Goal: Task Accomplishment & Management: Complete application form

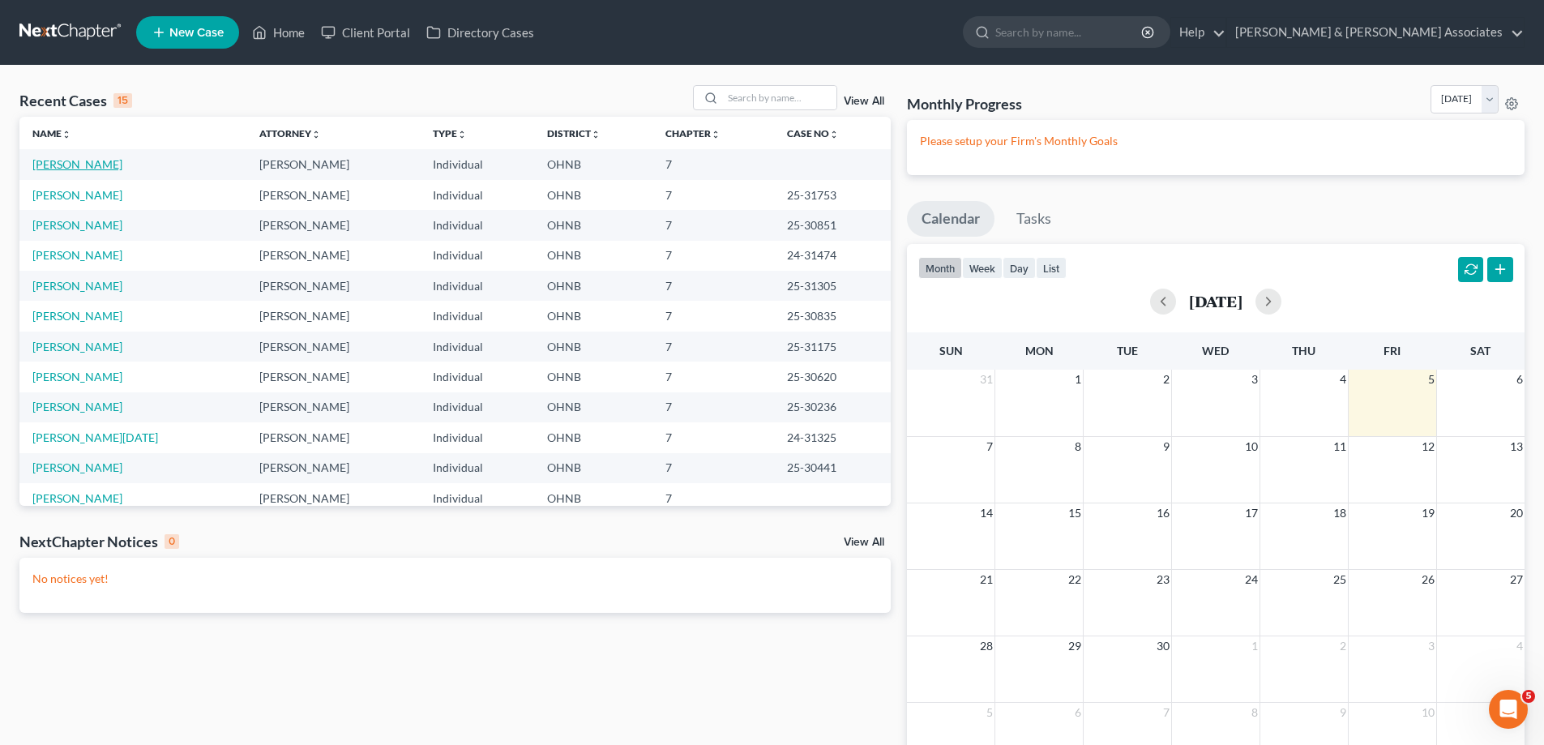
click at [92, 161] on link "[PERSON_NAME]" at bounding box center [77, 164] width 90 height 14
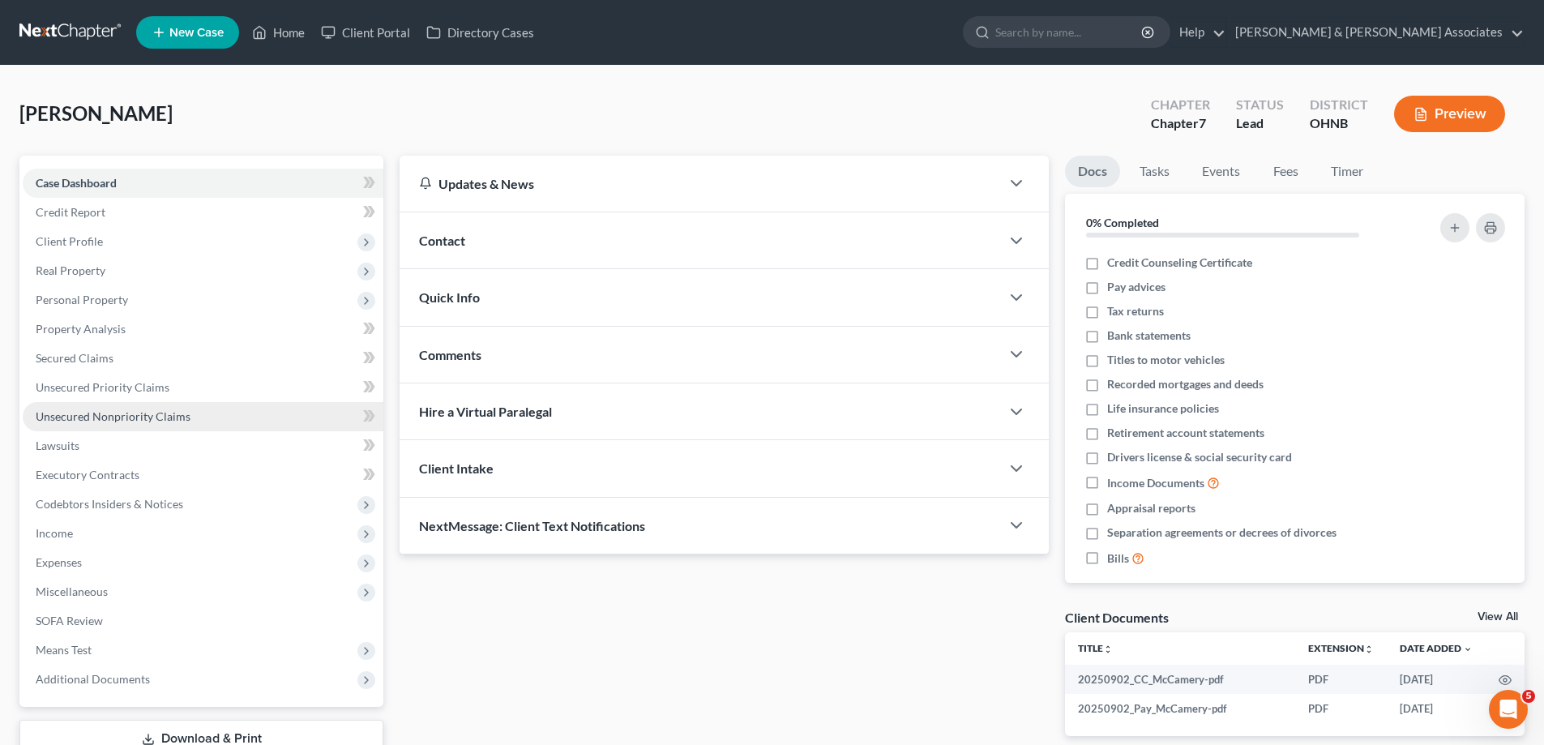
click at [159, 419] on span "Unsecured Nonpriority Claims" at bounding box center [113, 416] width 155 height 14
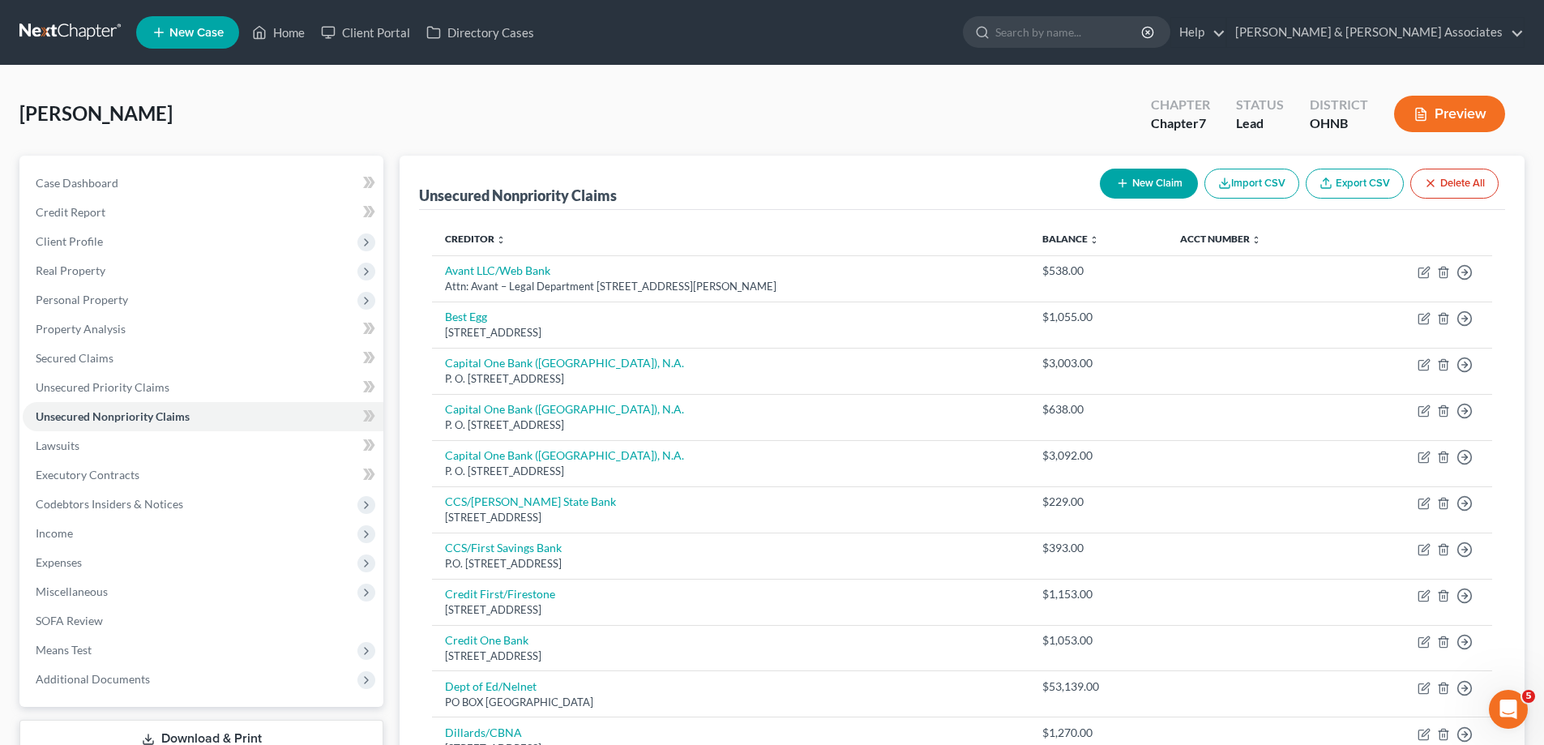
click at [1132, 178] on button "New Claim" at bounding box center [1149, 184] width 98 height 30
select select "0"
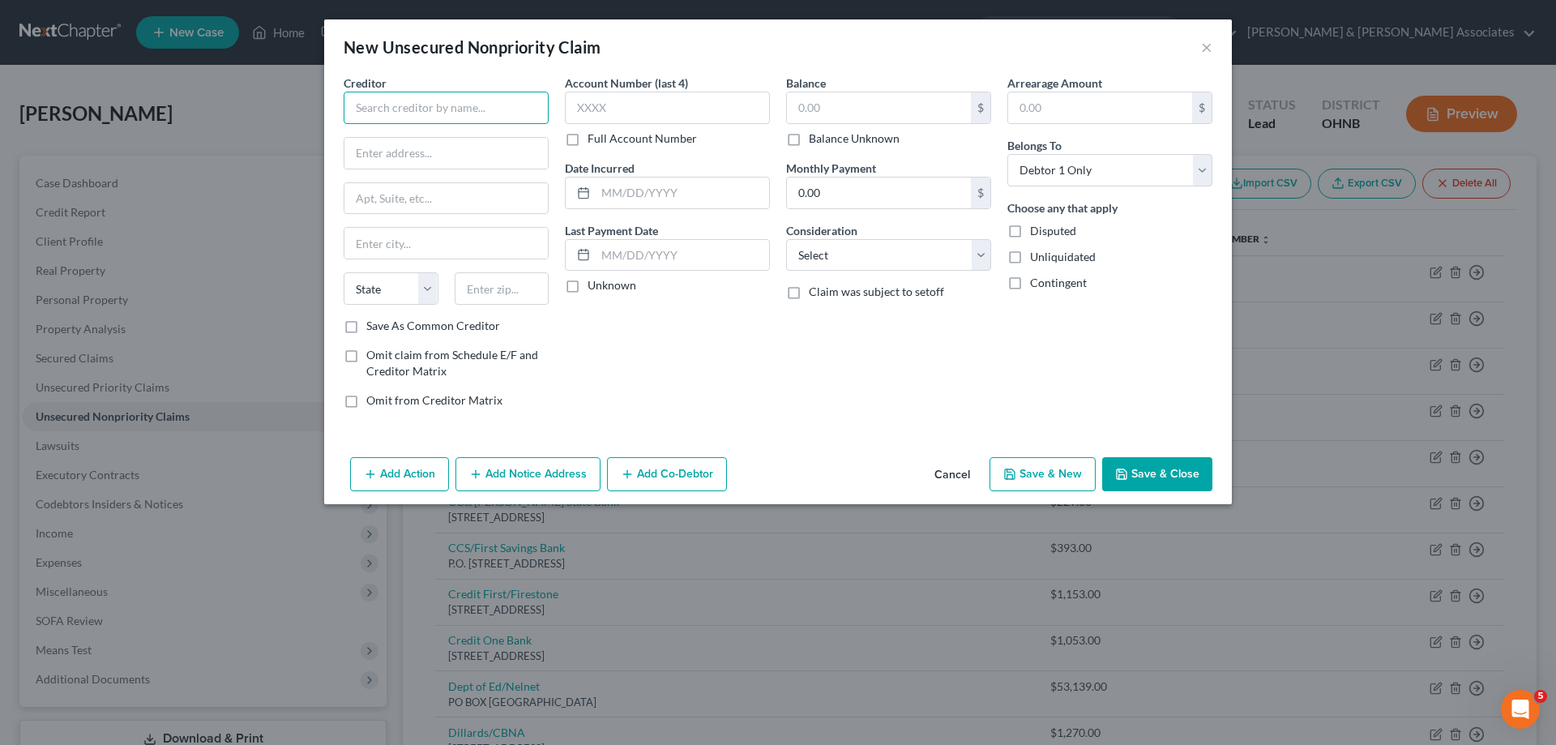
click at [391, 100] on input "text" at bounding box center [446, 108] width 205 height 32
click at [476, 110] on input "Hue/First Savings Credir Card" at bounding box center [446, 108] width 205 height 32
click at [376, 108] on input "Hue/First Savings Credit Card" at bounding box center [446, 108] width 205 height 32
type input "HUE/First Savings Credit Card"
drag, startPoint x: 435, startPoint y: 144, endPoint x: 439, endPoint y: 137, distance: 8.3
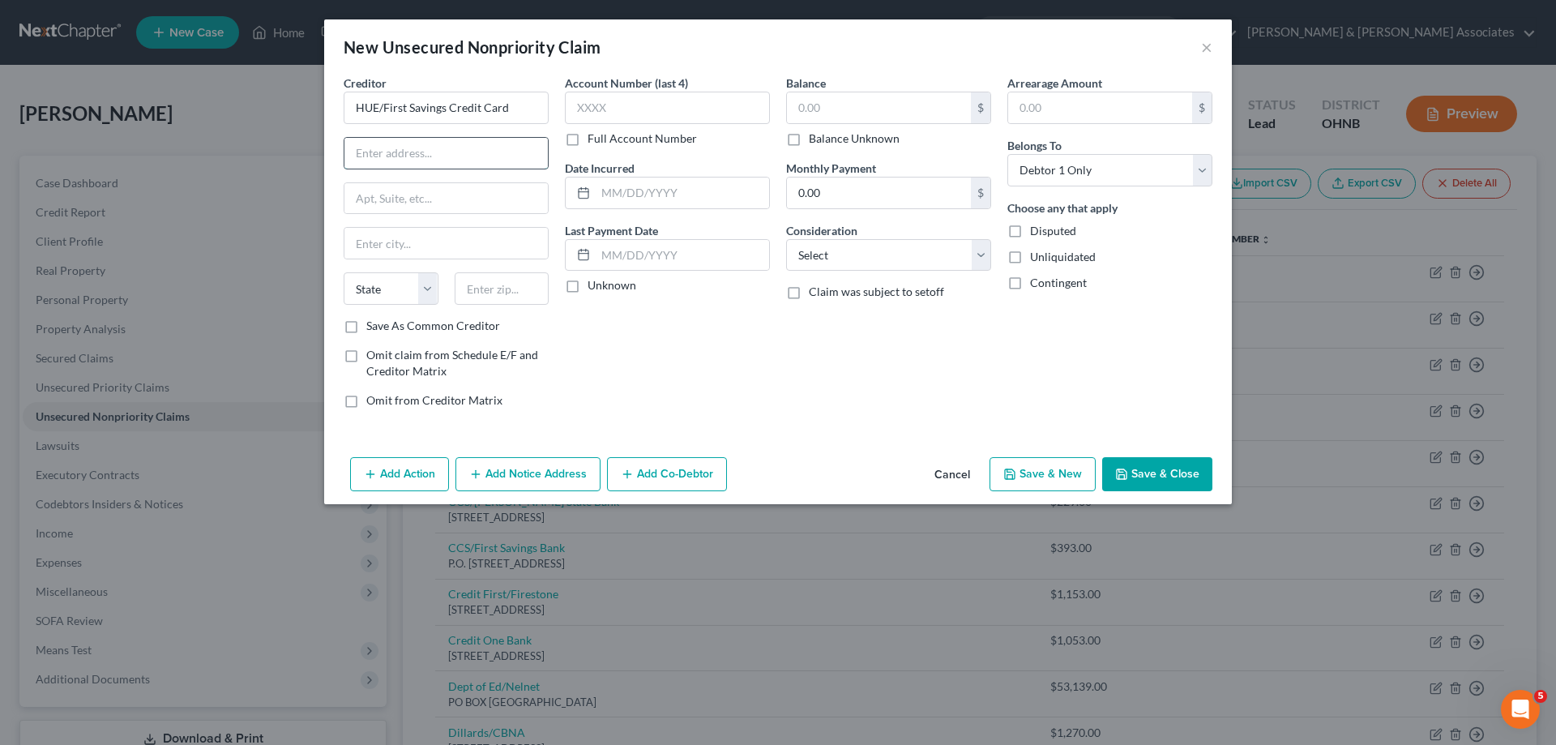
click at [438, 143] on input "text" at bounding box center [445, 153] width 203 height 31
type input "PO Box 2509"
click at [492, 288] on input "text" at bounding box center [502, 288] width 95 height 32
type input "68103"
click at [801, 340] on div "Balance $ Balance Unknown Balance Undetermined $ Balance Unknown Monthly Paymen…" at bounding box center [888, 248] width 221 height 347
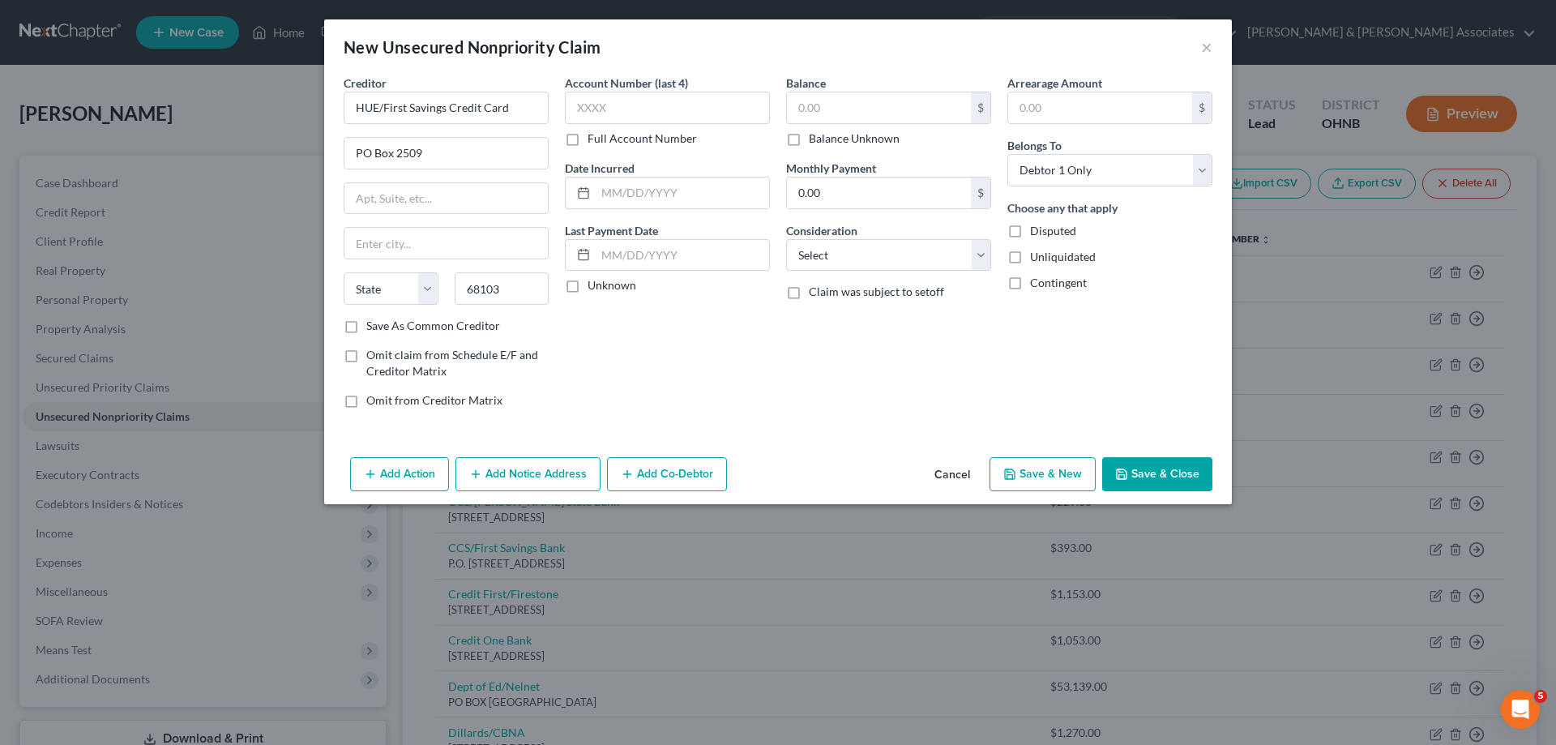
type input "[GEOGRAPHIC_DATA]"
select select "30"
click at [810, 263] on select "Select Cable / Satellite Services Collection Agency Credit Card Debt Debt Couns…" at bounding box center [888, 255] width 205 height 32
select select "2"
click at [786, 239] on select "Select Cable / Satellite Services Collection Agency Credit Card Debt Debt Couns…" at bounding box center [888, 255] width 205 height 32
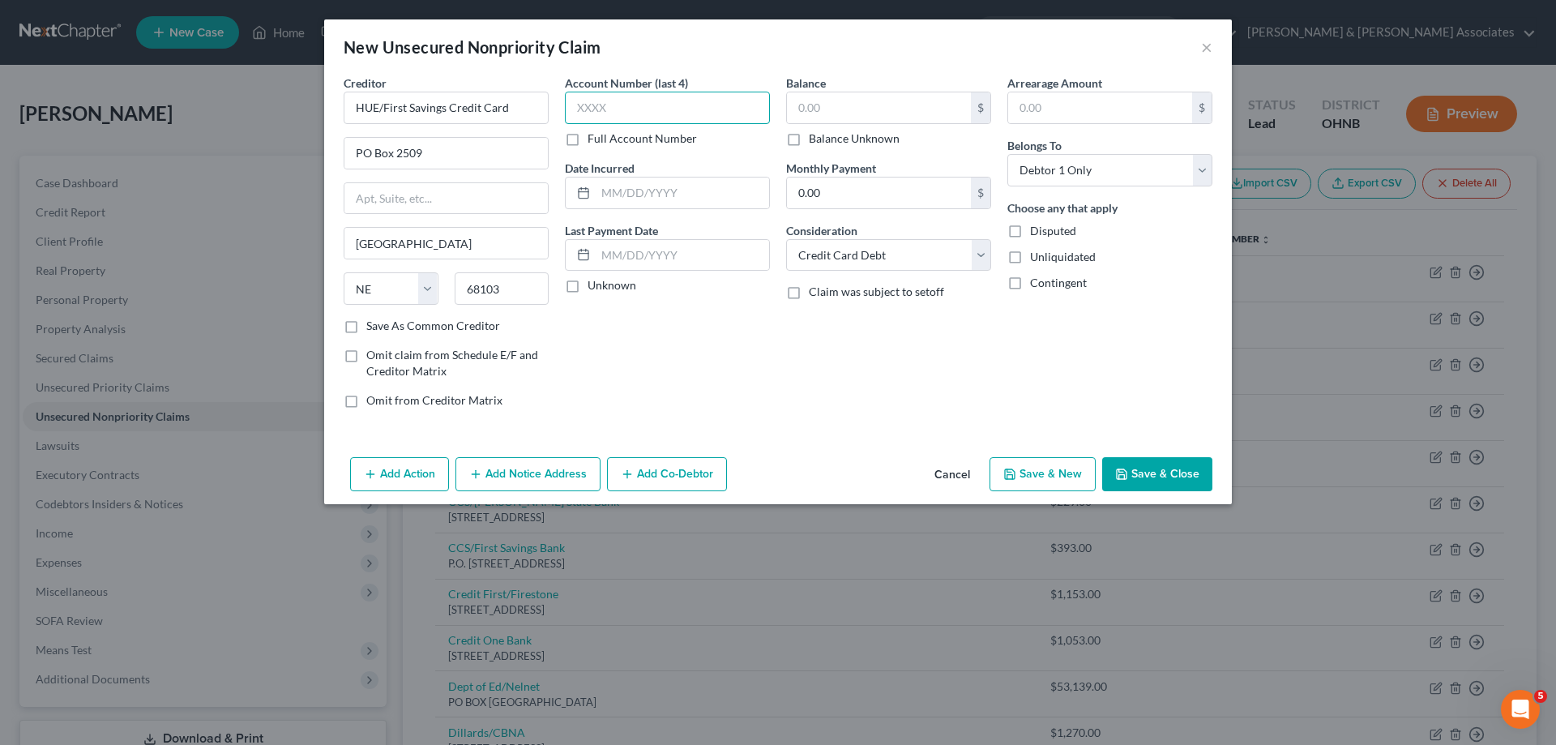
click at [584, 109] on input "text" at bounding box center [667, 108] width 205 height 32
type input "7717"
click at [828, 105] on input "text" at bounding box center [879, 107] width 184 height 31
type input "393.29"
click at [1142, 485] on button "Save & Close" at bounding box center [1157, 474] width 110 height 34
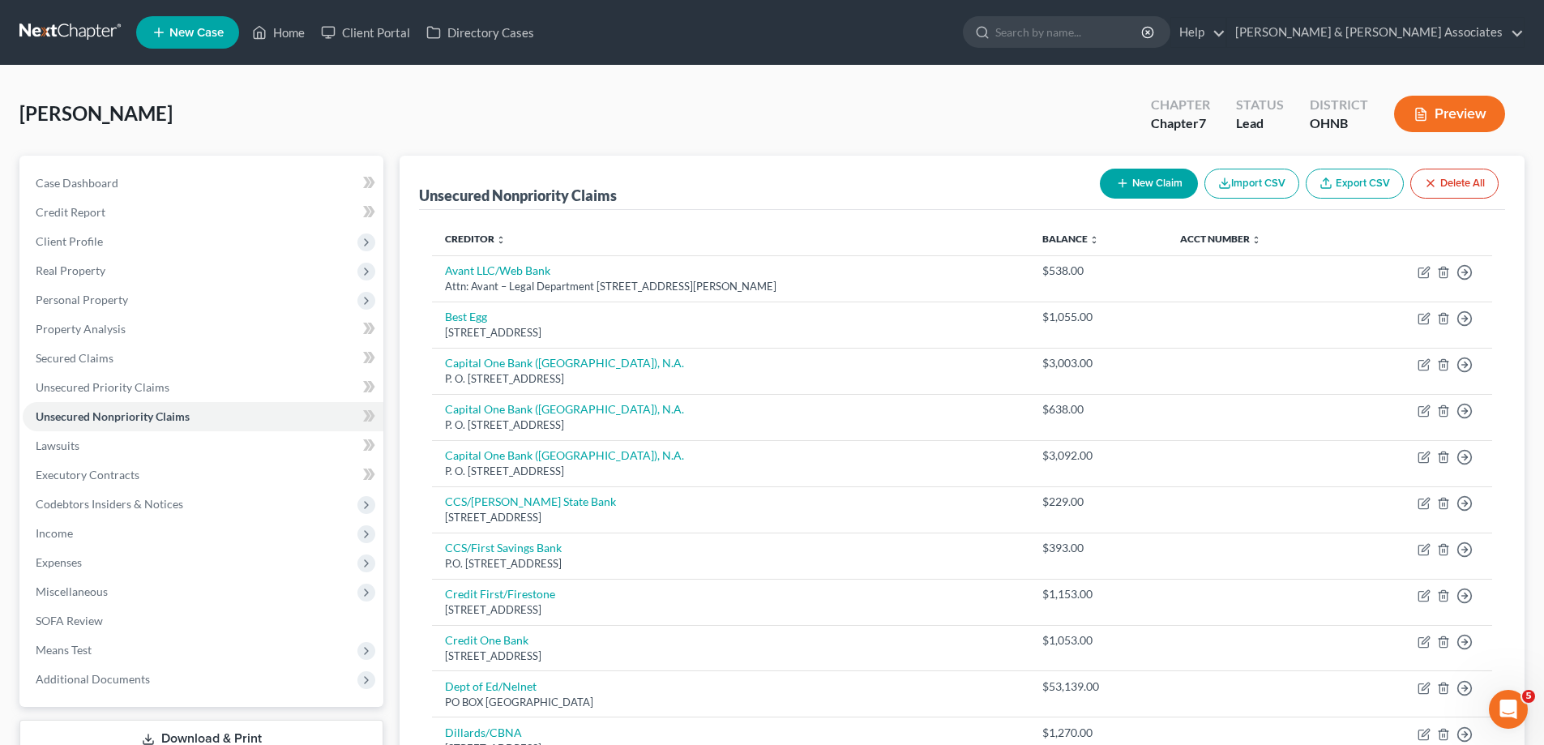
click at [1151, 186] on button "New Claim" at bounding box center [1149, 184] width 98 height 30
select select "0"
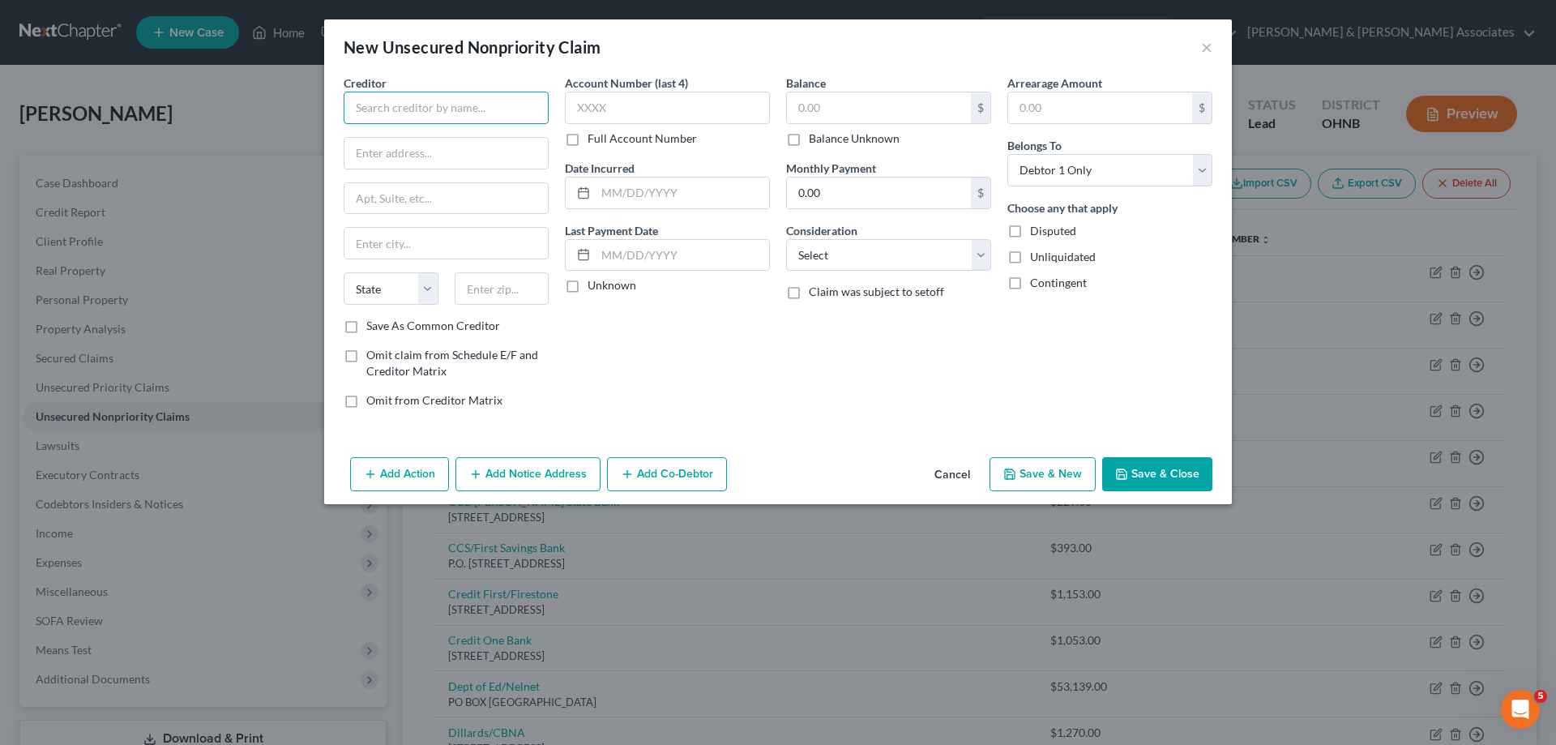
drag, startPoint x: 391, startPoint y: 107, endPoint x: 394, endPoint y: 90, distance: 17.2
click at [391, 106] on input "text" at bounding box center [446, 108] width 205 height 32
type input "Concora Credit"
click at [830, 261] on select "Select Cable / Satellite Services Collection Agency Credit Card Debt Debt Couns…" at bounding box center [888, 255] width 205 height 32
select select "2"
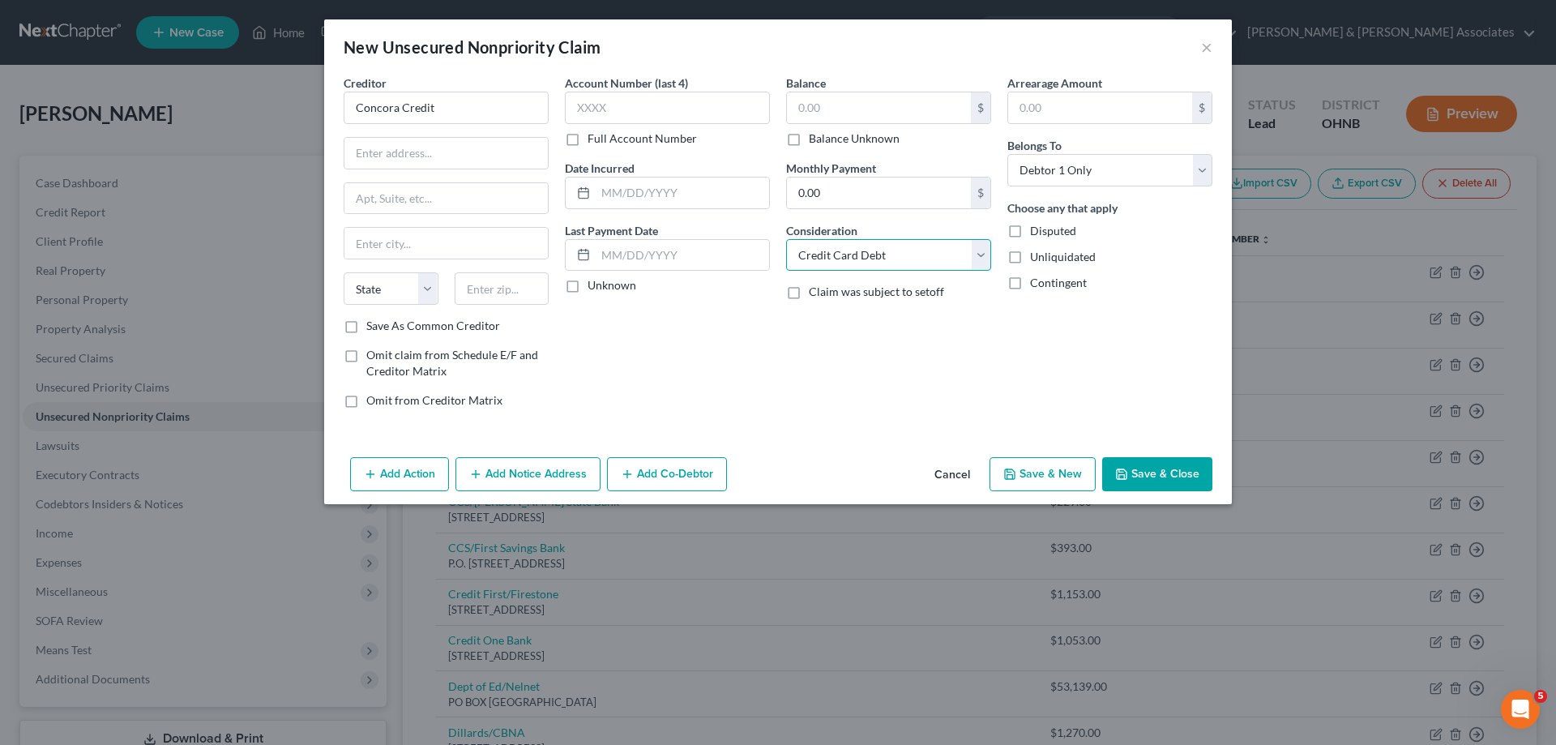
click at [786, 239] on select "Select Cable / Satellite Services Collection Agency Credit Card Debt Debt Couns…" at bounding box center [888, 255] width 205 height 32
drag, startPoint x: 431, startPoint y: 148, endPoint x: 447, endPoint y: 148, distance: 16.2
click at [432, 148] on input "text" at bounding box center [445, 153] width 203 height 31
type input "PO Box 96541"
click at [504, 287] on input "text" at bounding box center [502, 288] width 95 height 32
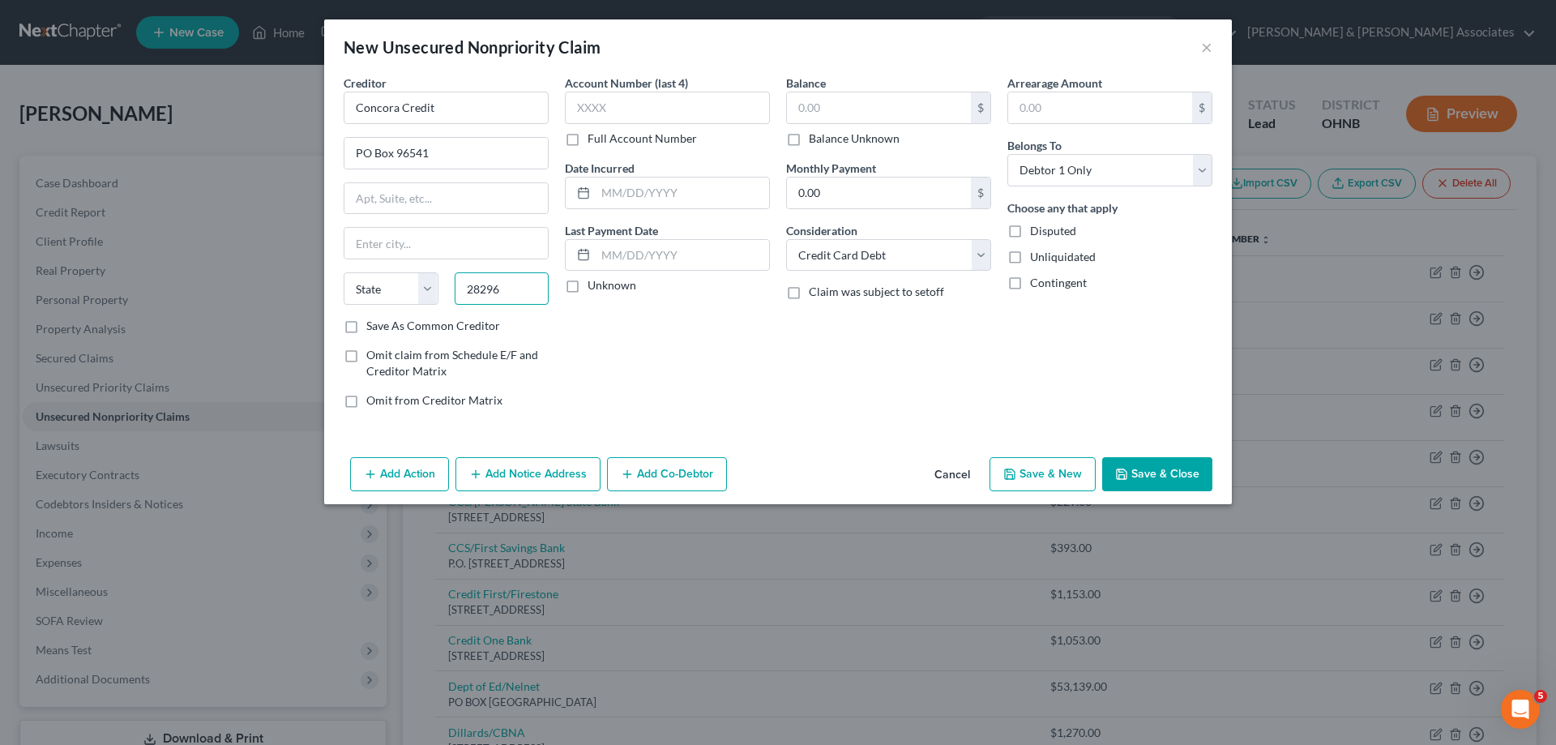
type input "28296"
click at [723, 362] on div "Account Number (last 4) Full Account Number Date Incurred Last Payment Date Unk…" at bounding box center [667, 248] width 221 height 347
type input "Charlotte"
select select "28"
click at [643, 98] on input "text" at bounding box center [667, 108] width 205 height 32
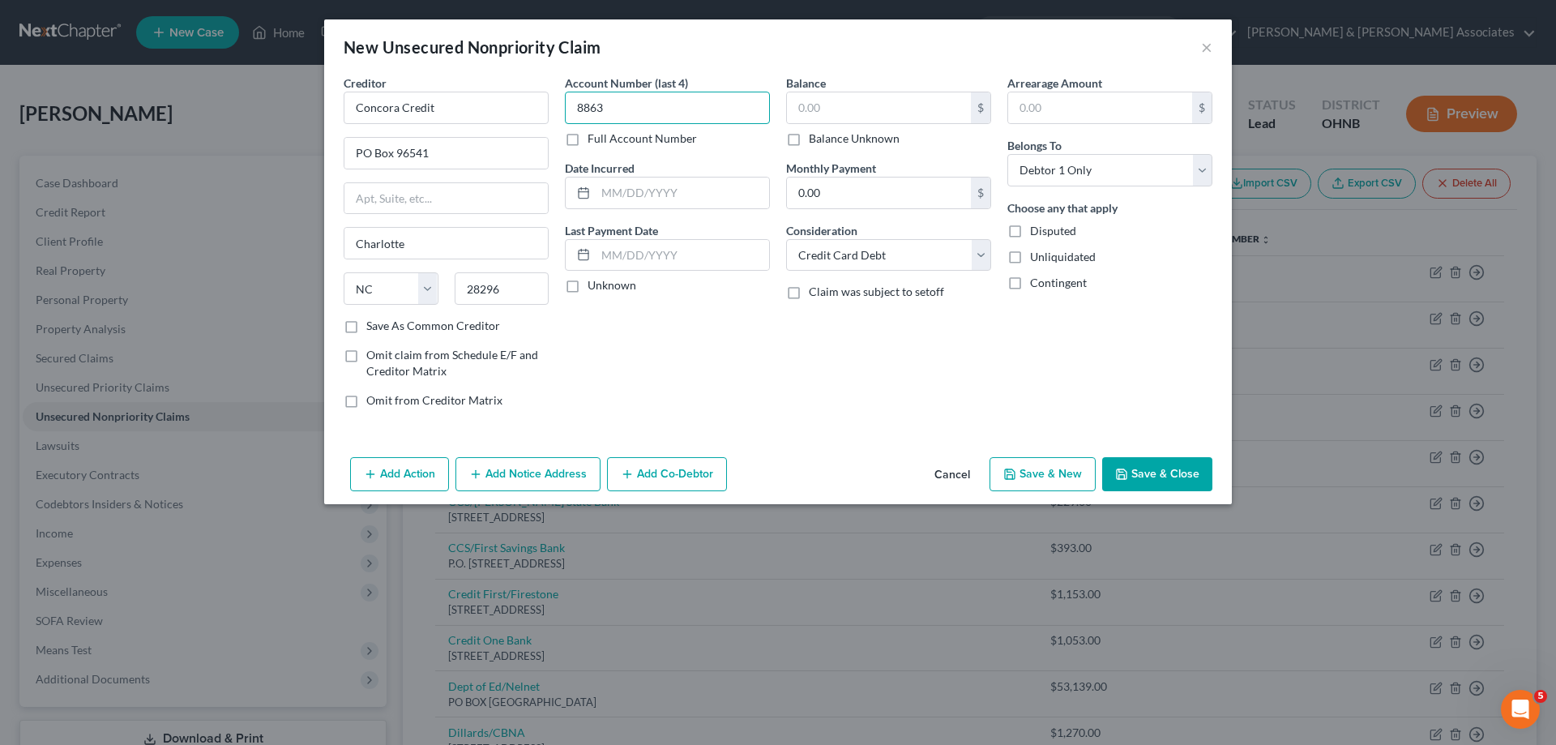
type input "8863"
drag, startPoint x: 1194, startPoint y: 476, endPoint x: 730, endPoint y: 43, distance: 634.1
click at [1190, 473] on button "Save & Close" at bounding box center [1157, 474] width 110 height 34
type input "0.00"
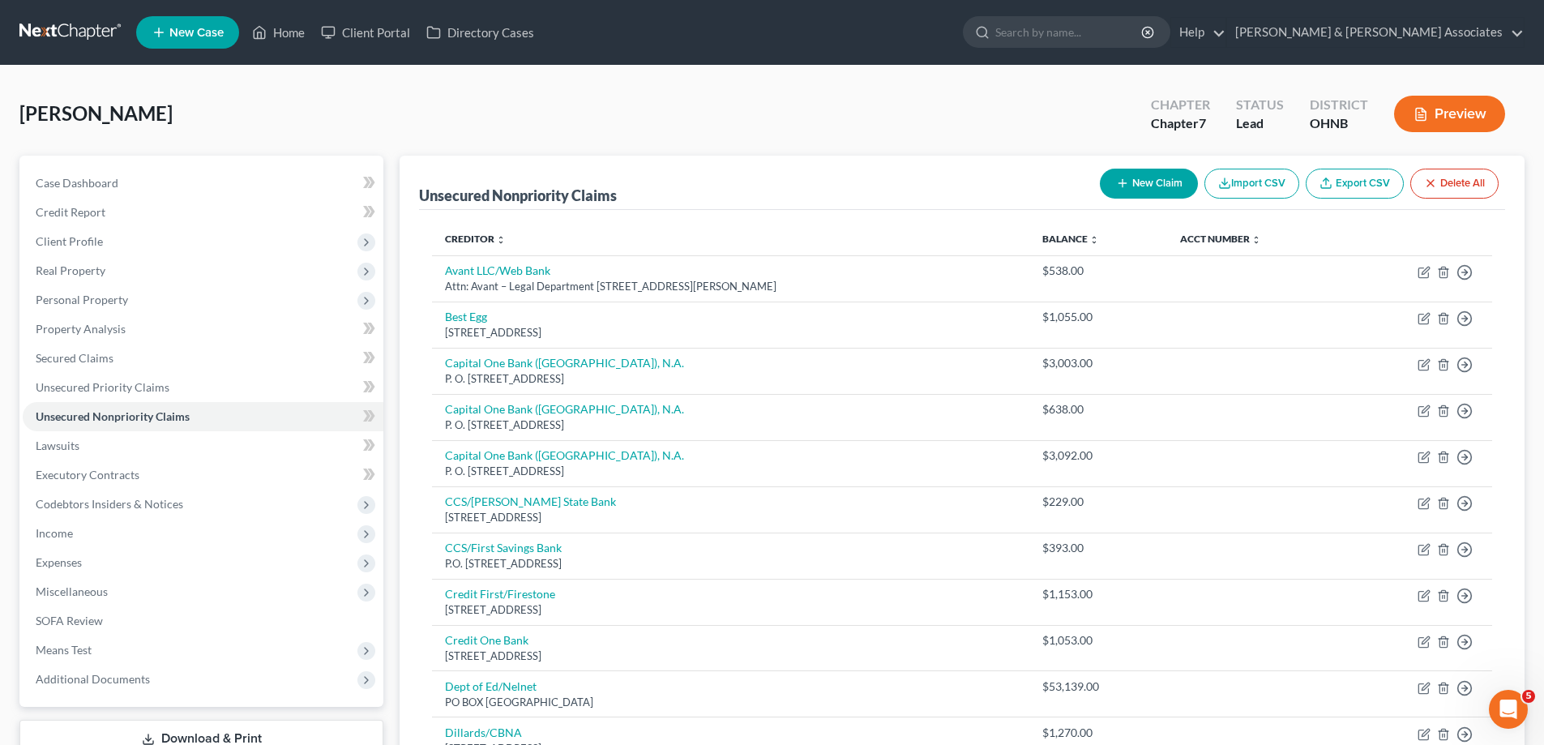
click at [1107, 182] on button "New Claim" at bounding box center [1149, 184] width 98 height 30
select select "0"
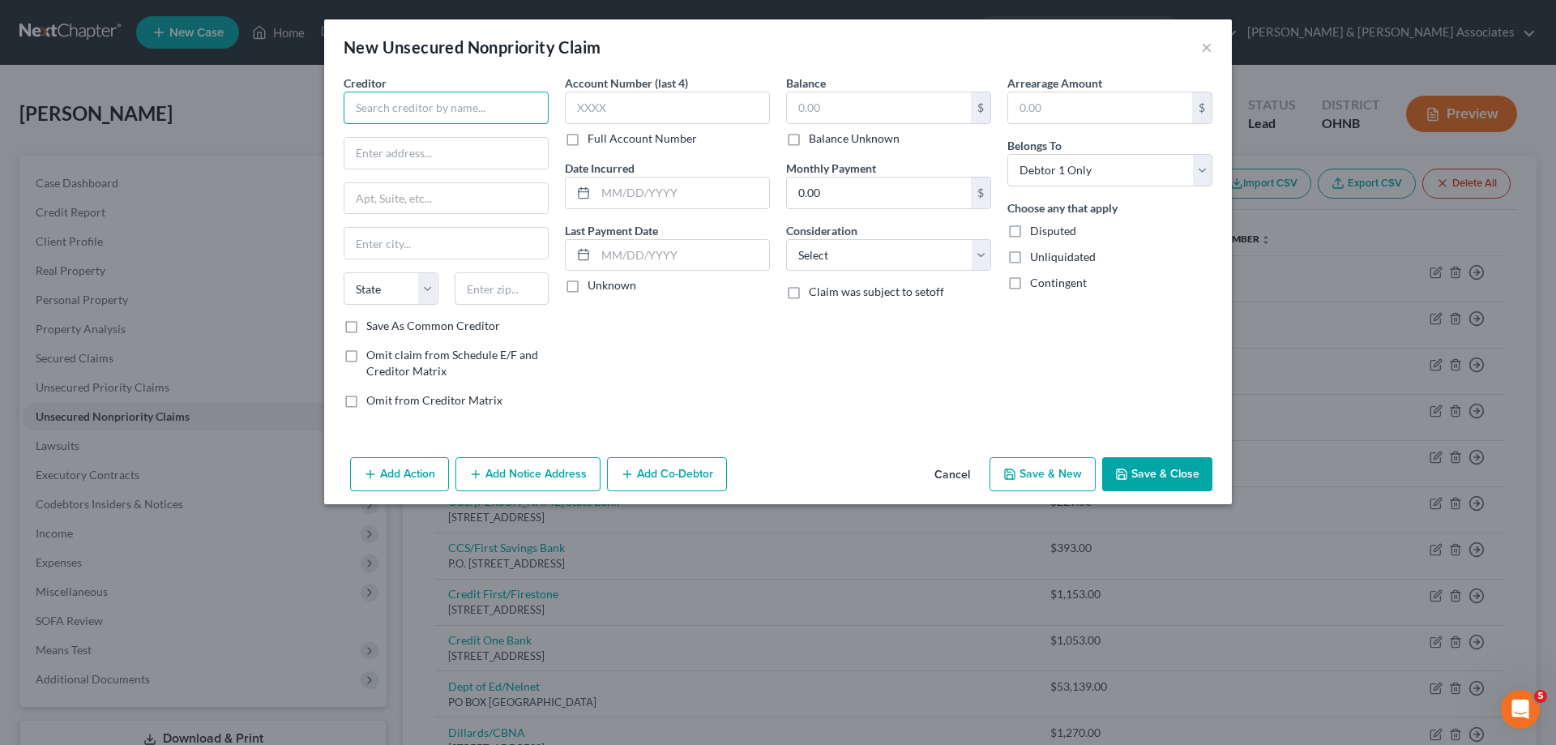
click at [474, 106] on input "text" at bounding box center [446, 108] width 205 height 32
type input "Imagine"
click at [467, 155] on input "text" at bounding box center [445, 153] width 203 height 31
type input "PO Box 105824"
click at [663, 425] on div "Creditor * Imagine PO Box 105824 State [US_STATE] AK AR AZ CA CO CT DE DC [GEOG…" at bounding box center [778, 263] width 908 height 376
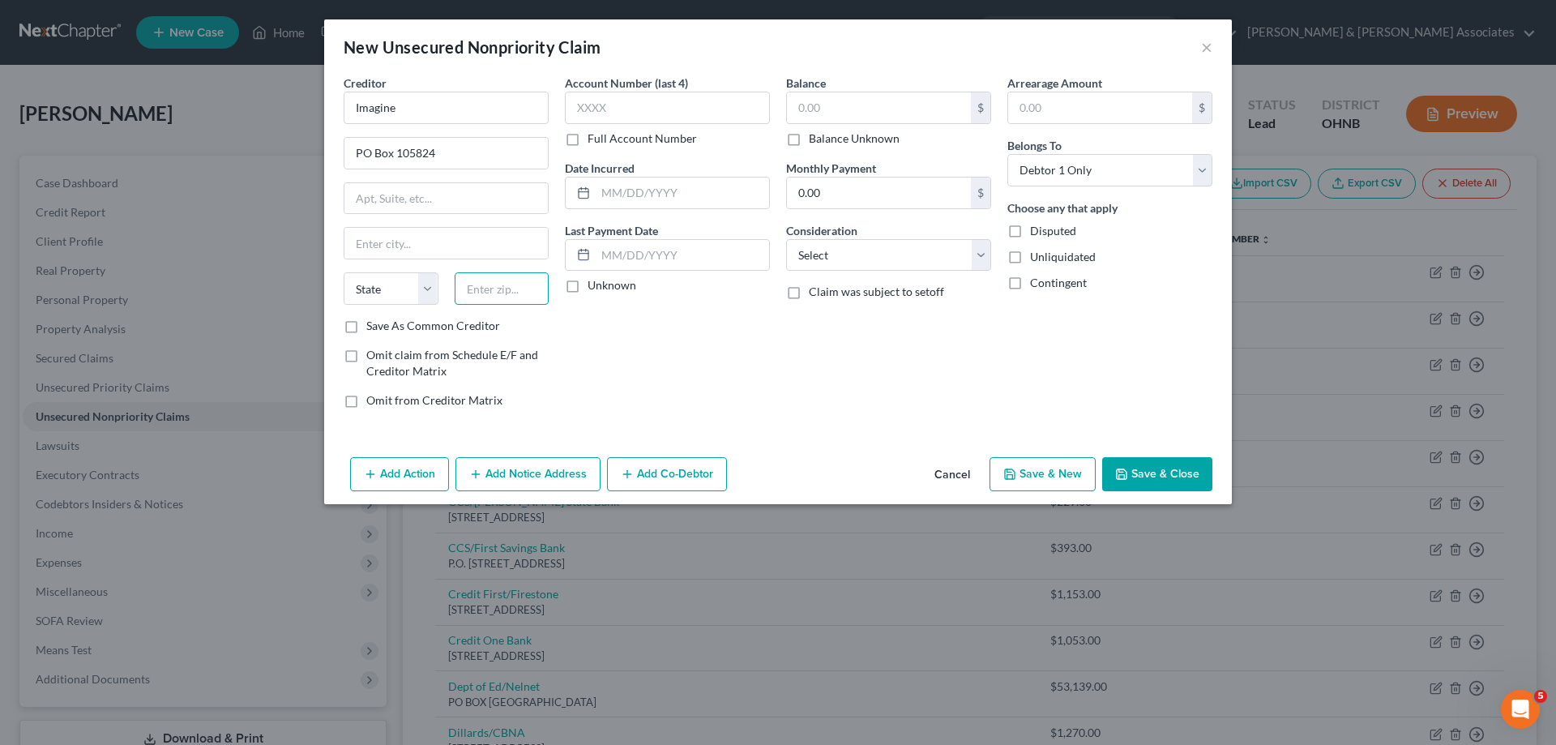
drag, startPoint x: 502, startPoint y: 296, endPoint x: 493, endPoint y: 284, distance: 14.6
click at [502, 296] on input "text" at bounding box center [502, 288] width 95 height 32
type input "30348"
click at [681, 434] on div "Creditor * Imagine PO Box 105824 State [US_STATE] AK AR AZ CA CO CT DE DC [GEOG…" at bounding box center [778, 263] width 908 height 376
type input "[GEOGRAPHIC_DATA]"
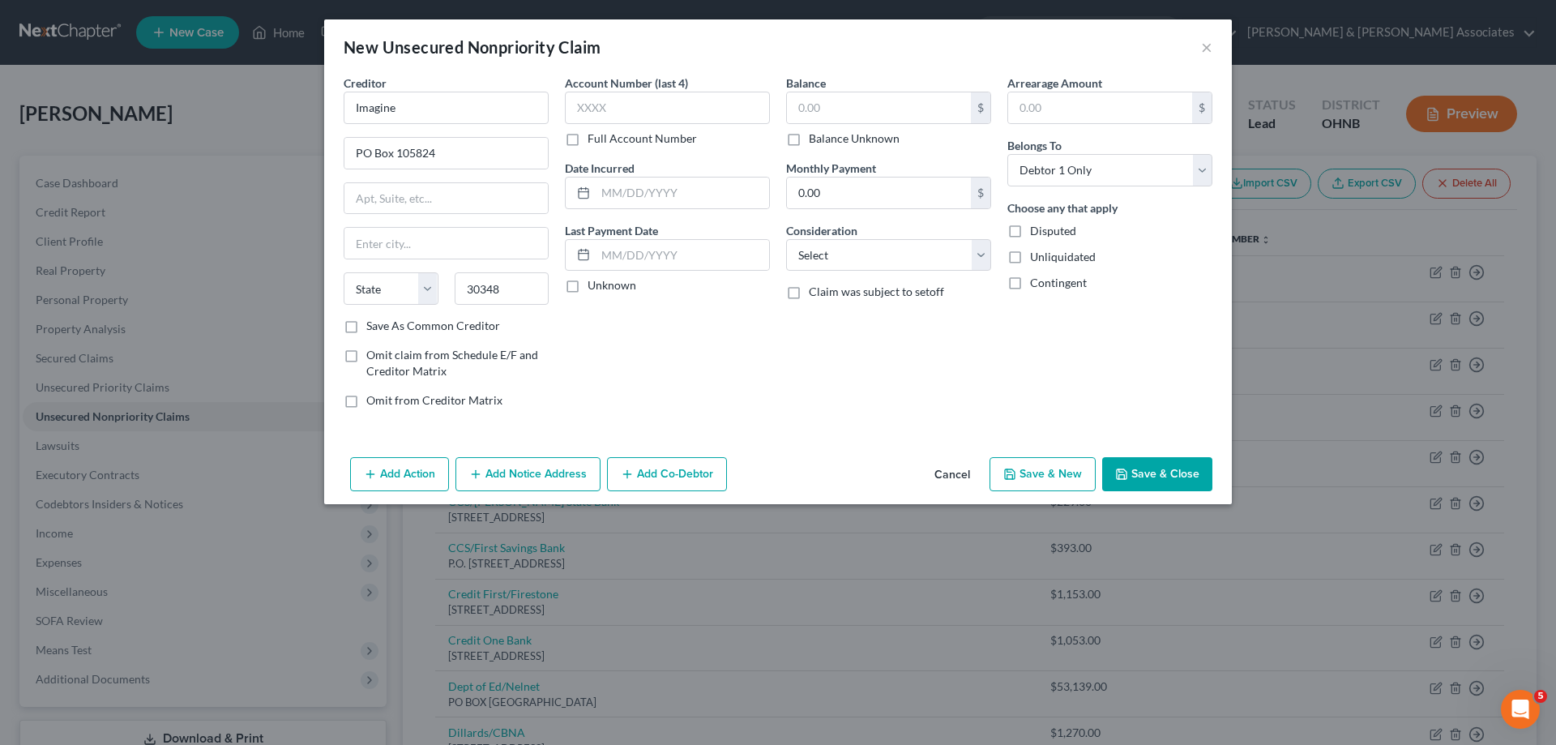
select select "10"
click at [826, 103] on input "text" at bounding box center [879, 107] width 184 height 31
type input "1,056.89"
click at [833, 250] on select "Select Cable / Satellite Services Collection Agency Credit Card Debt Debt Couns…" at bounding box center [888, 255] width 205 height 32
select select "2"
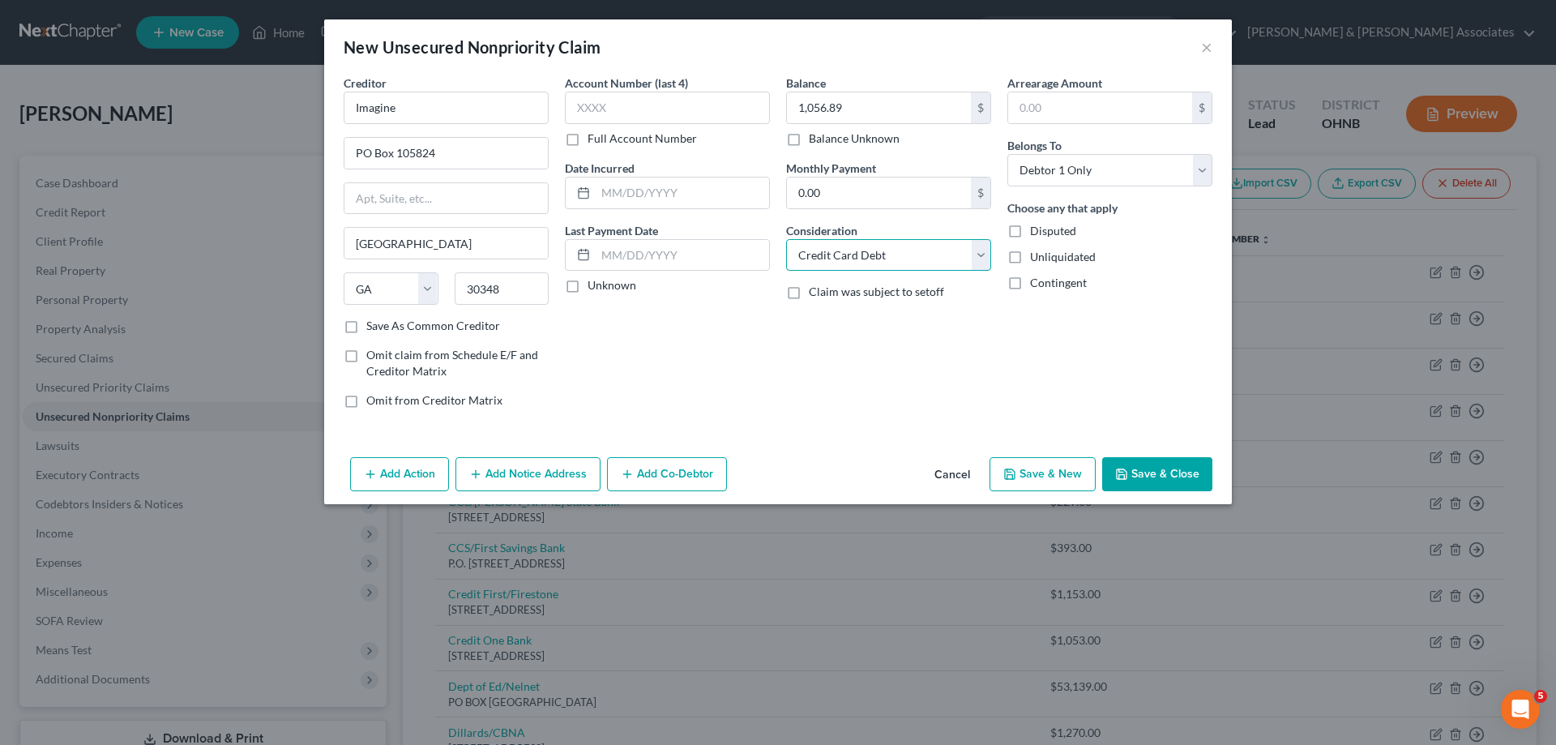
click at [786, 239] on select "Select Cable / Satellite Services Collection Agency Credit Card Debt Debt Couns…" at bounding box center [888, 255] width 205 height 32
click at [1175, 478] on button "Save & Close" at bounding box center [1157, 474] width 110 height 34
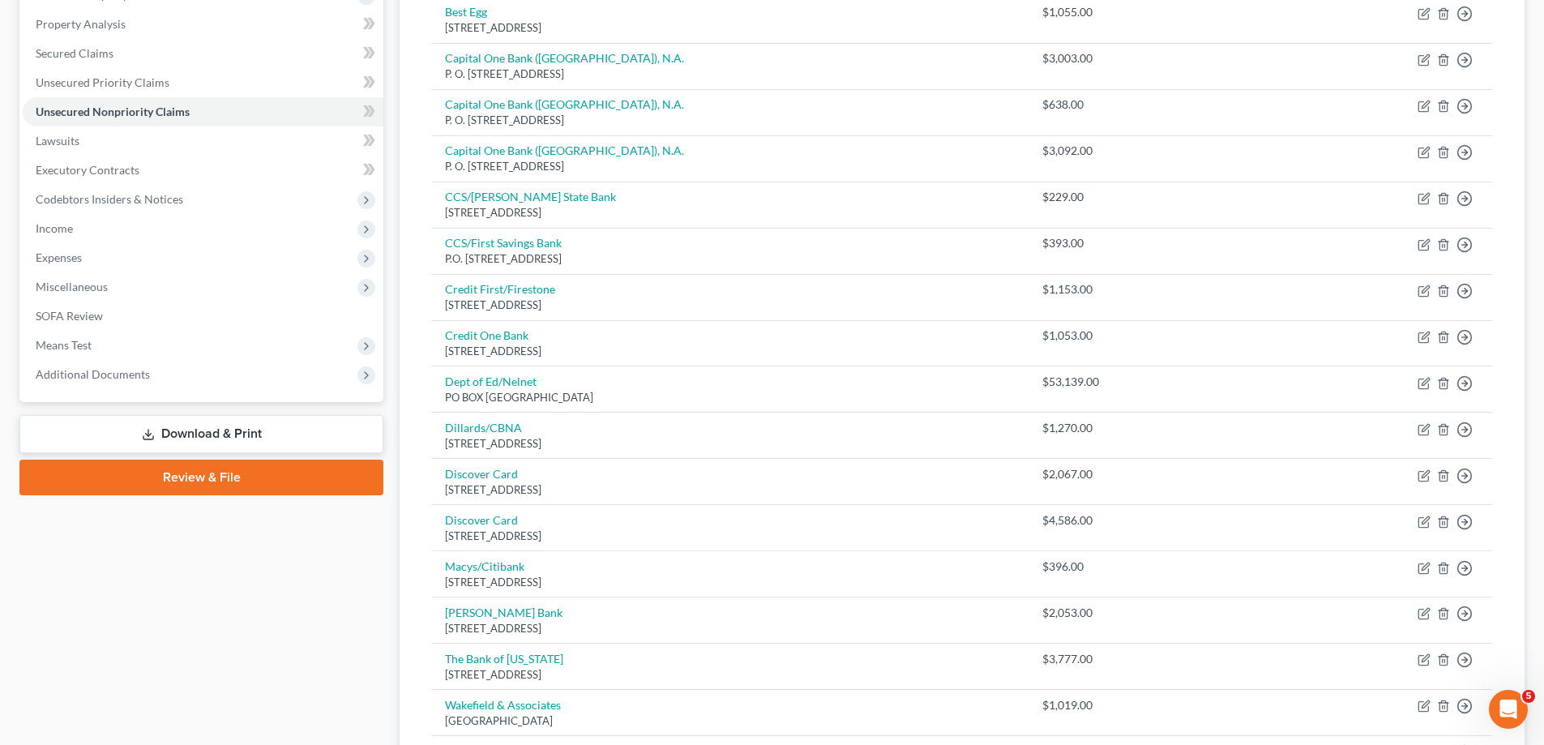
scroll to position [135, 0]
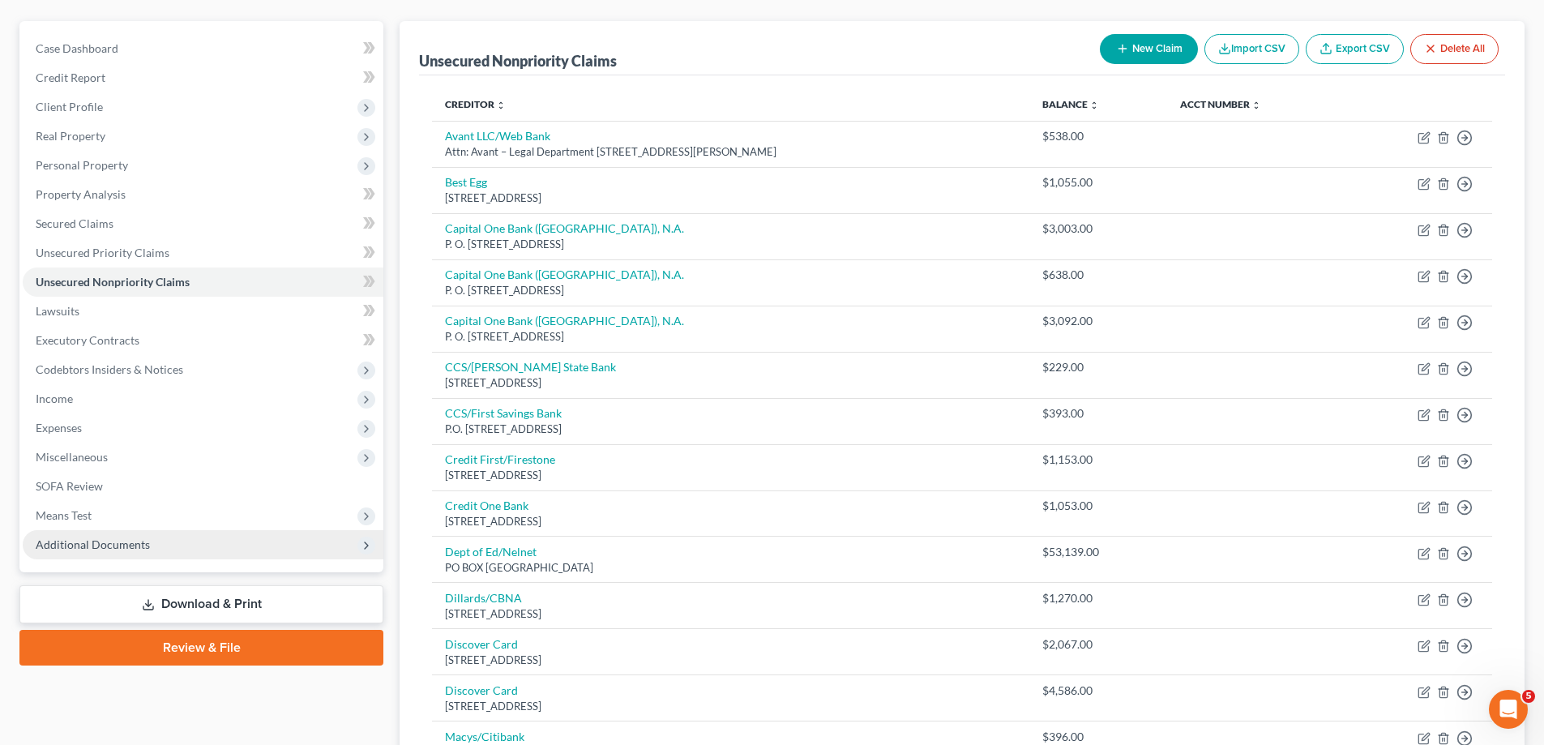
click at [209, 549] on span "Additional Documents" at bounding box center [203, 544] width 361 height 29
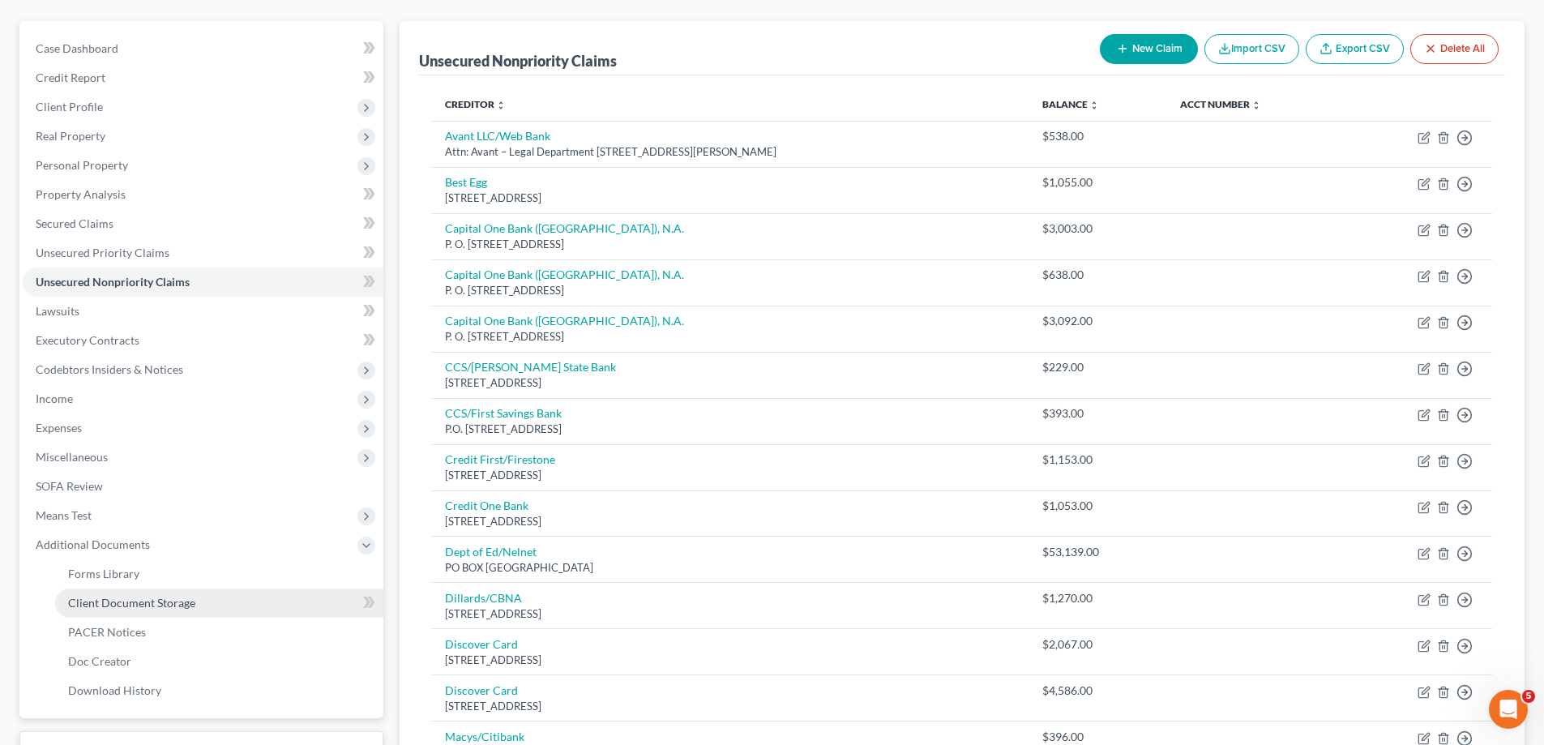
click at [186, 604] on span "Client Document Storage" at bounding box center [131, 603] width 127 height 14
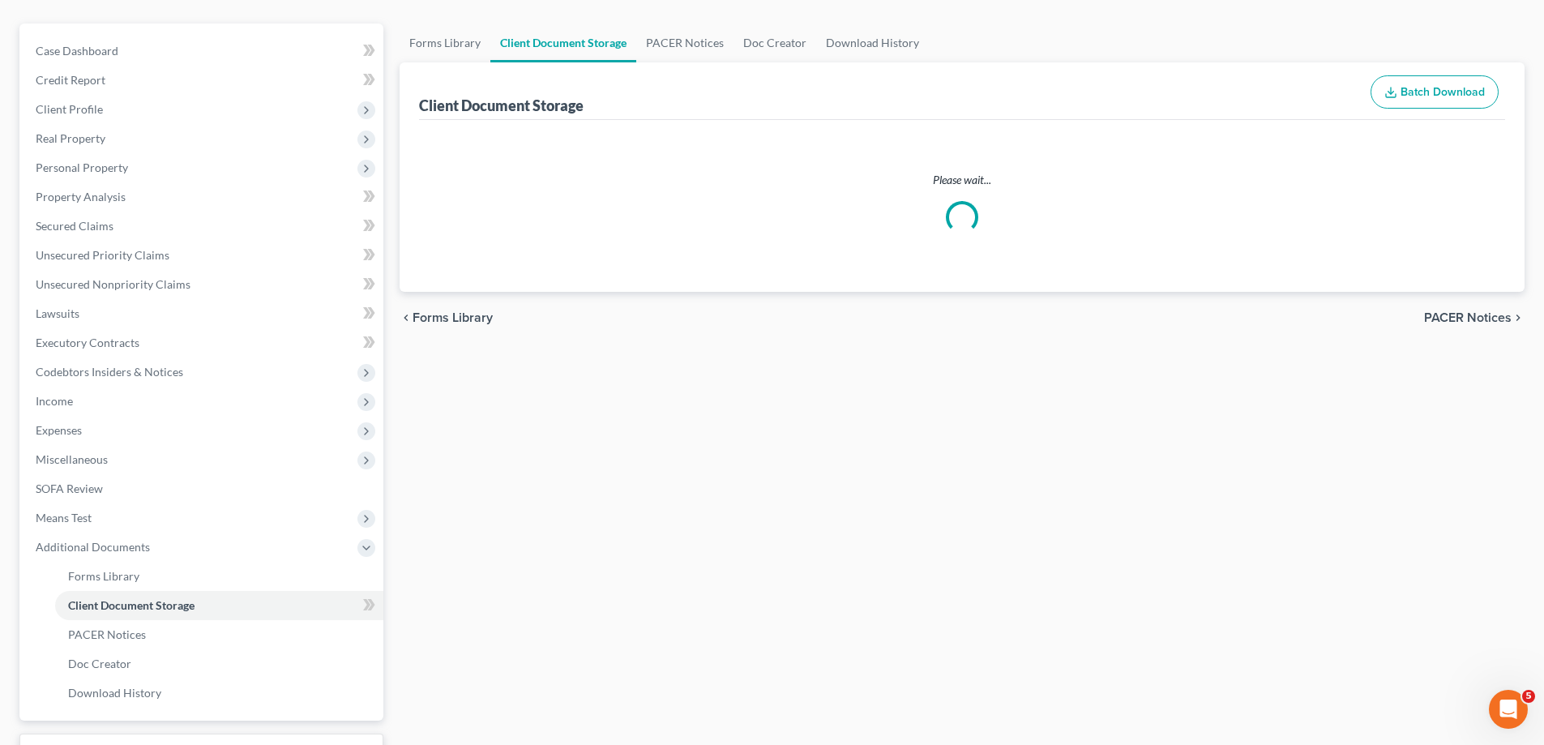
scroll to position [5, 0]
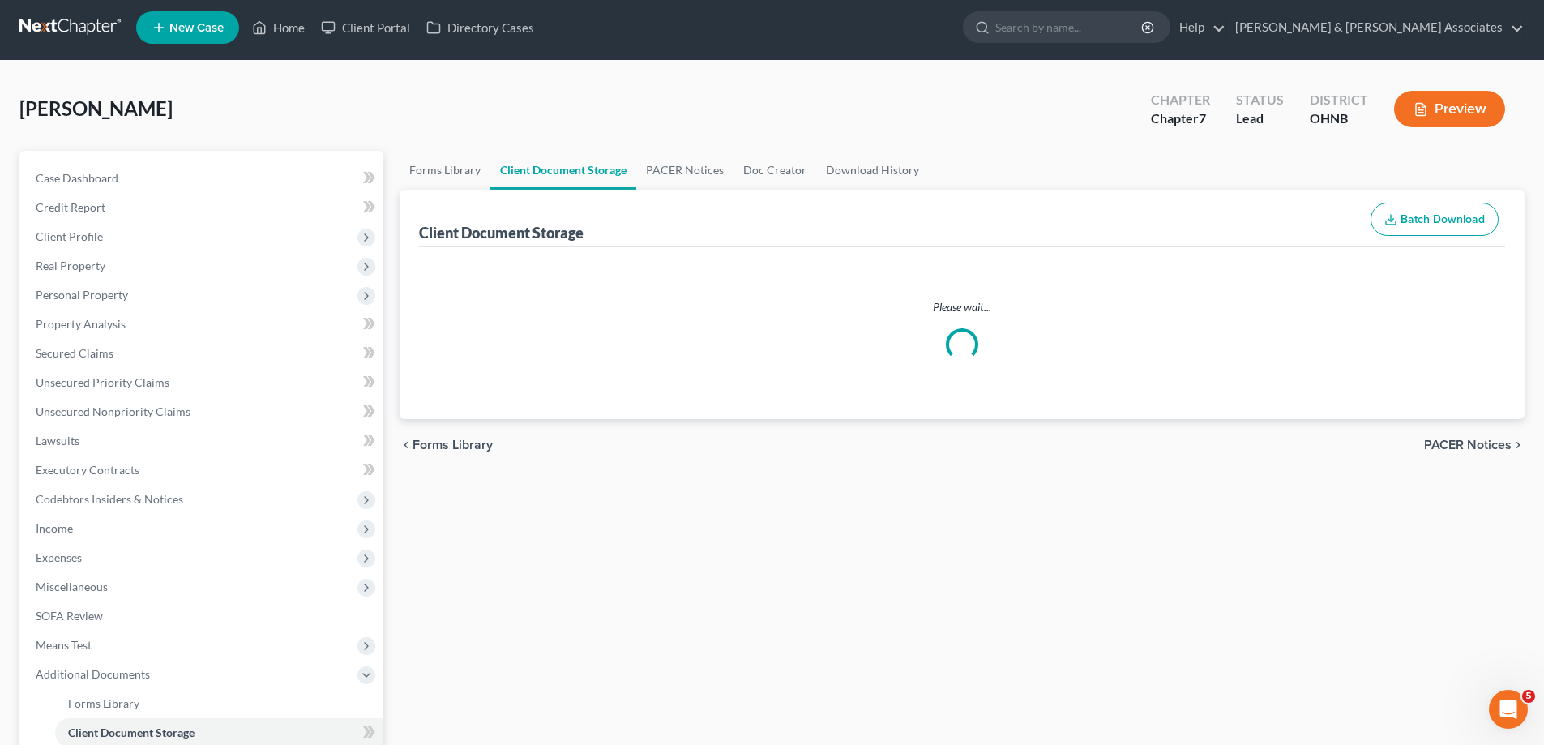
select select "20"
select select "5"
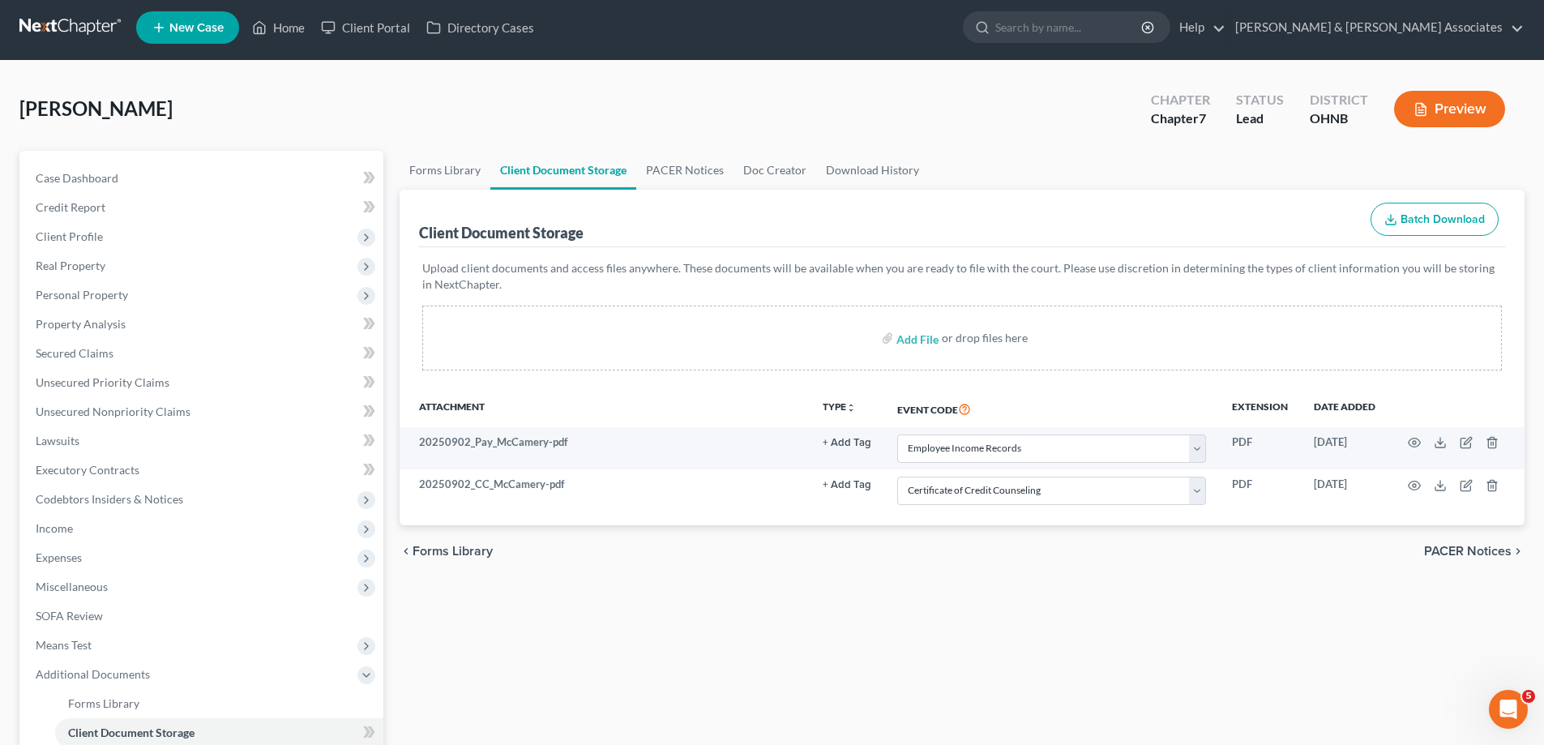
scroll to position [0, 0]
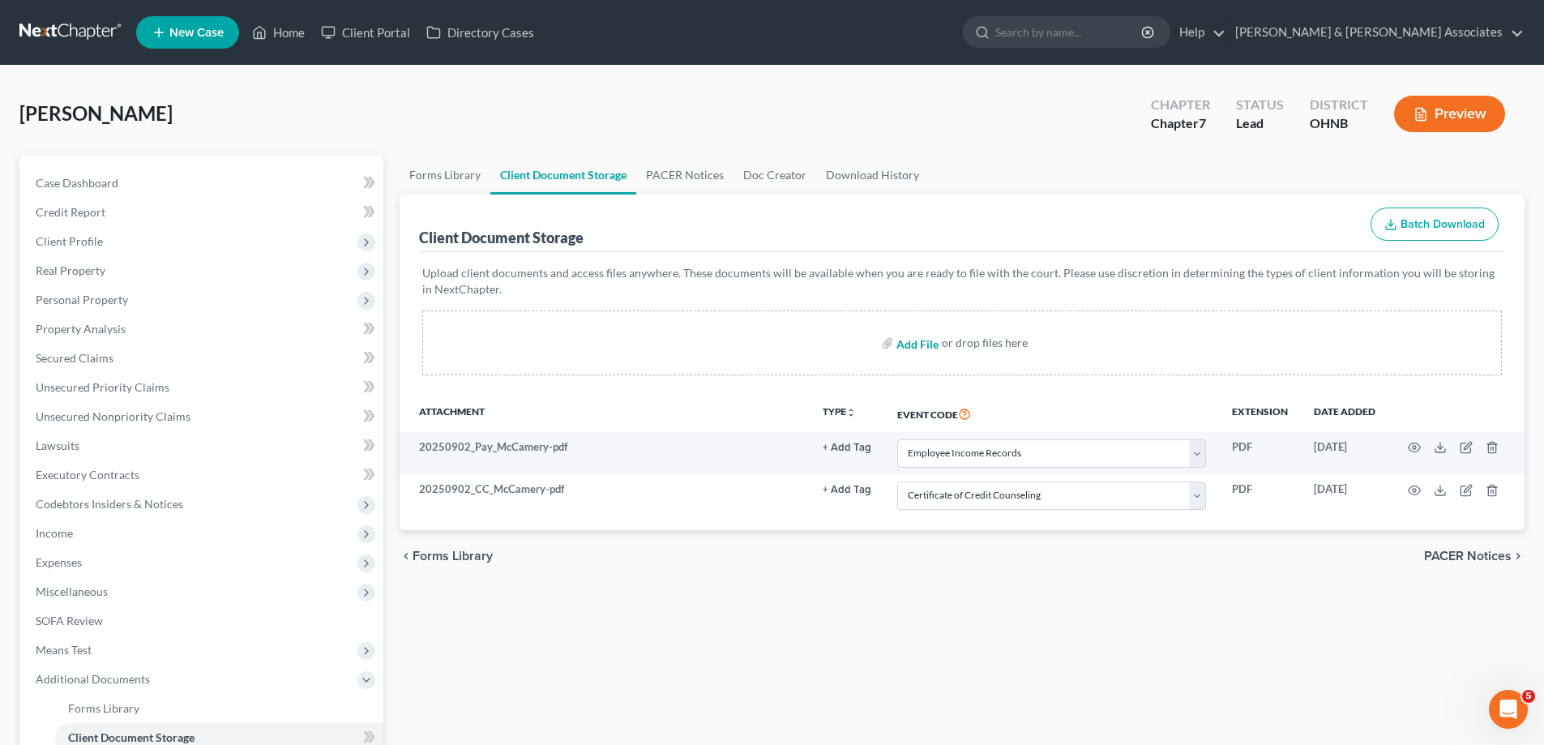
click at [918, 345] on input "file" at bounding box center [915, 342] width 39 height 29
type input "C:\fakepath\Declaration of Electronic Filing (1).pdf"
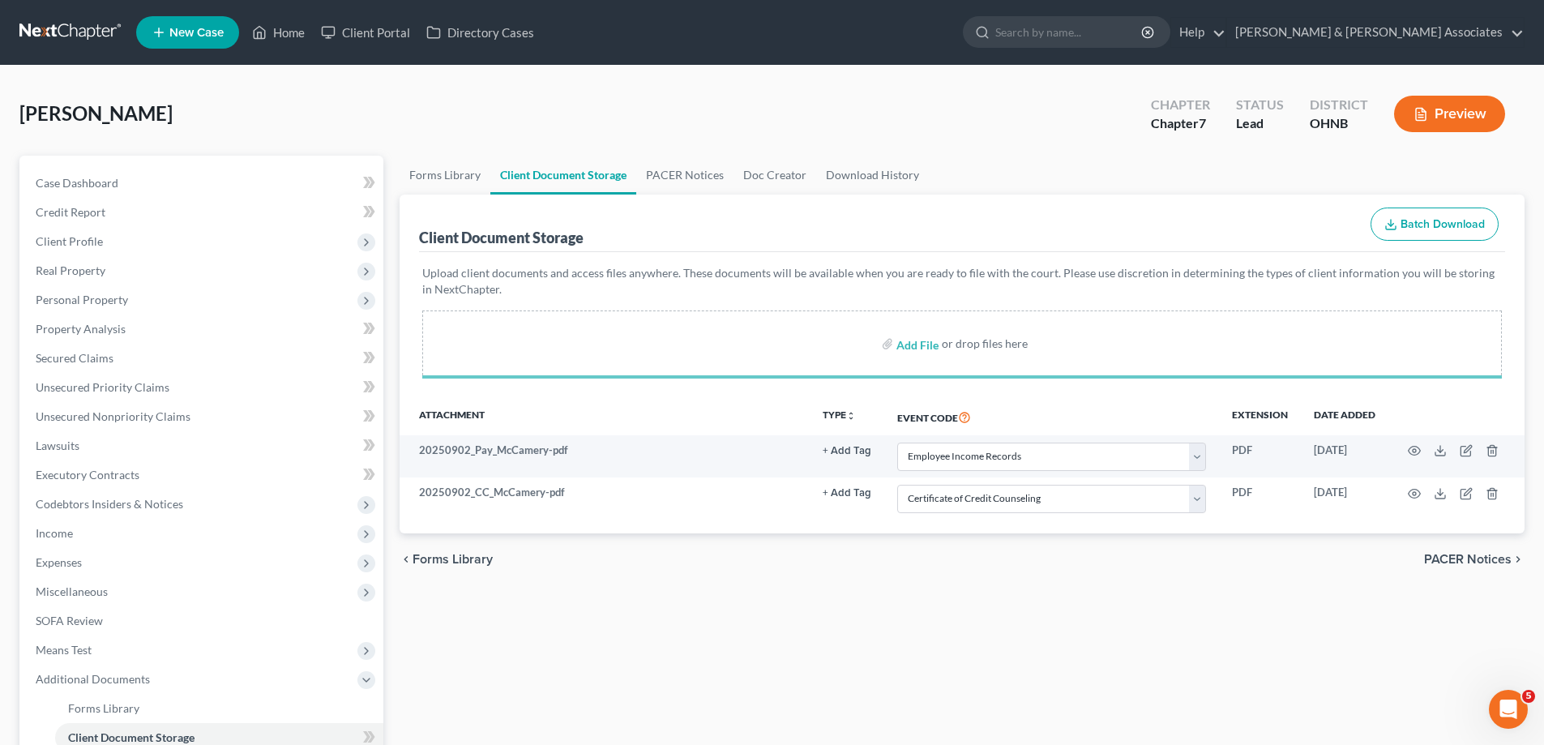
select select "20"
select select "5"
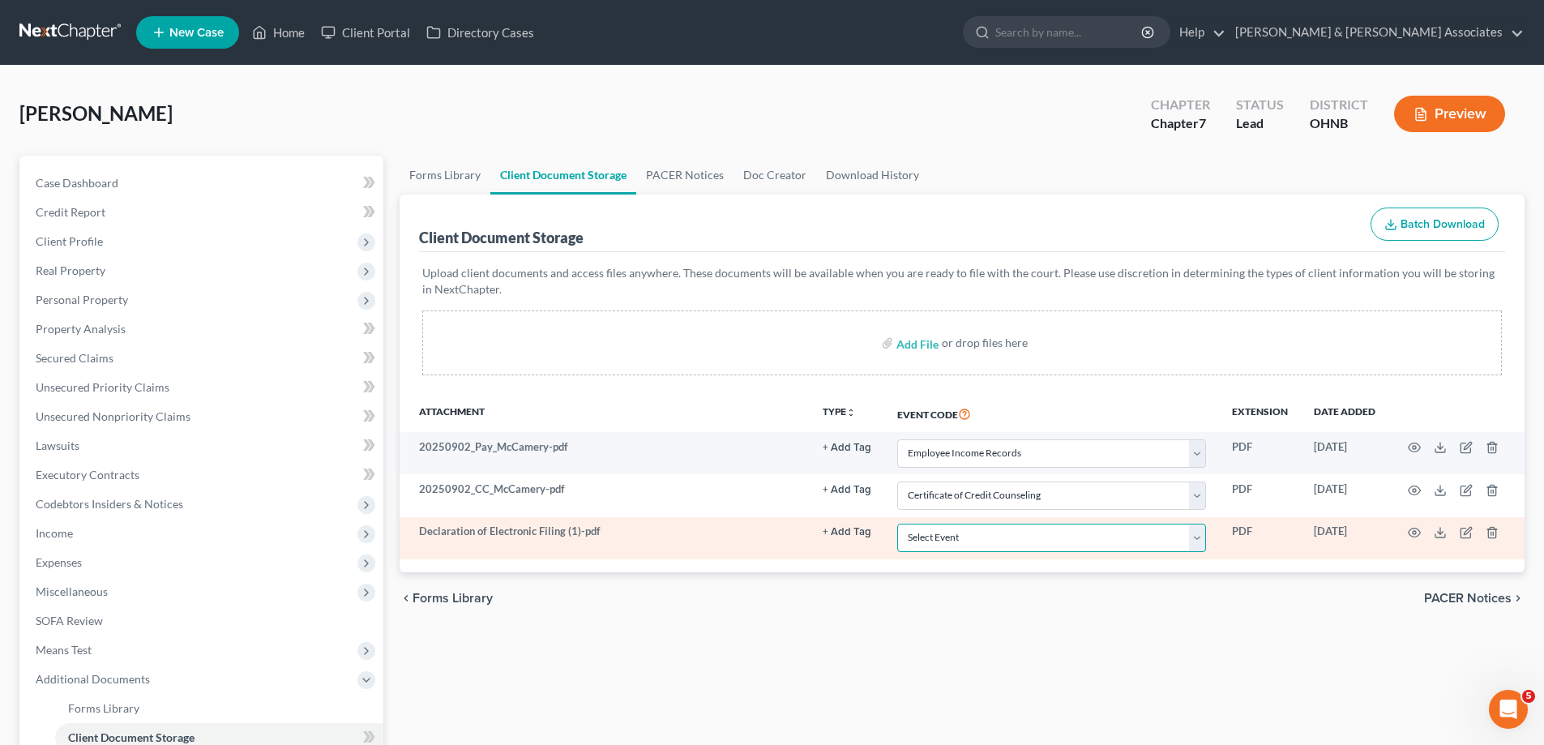
click at [967, 537] on select "Select Event 20 Largest Unsecured Creditors Amended List of Creditors (Fee) Ame…" at bounding box center [1051, 537] width 309 height 28
select select "16"
click at [897, 523] on select "Select Event 20 Largest Unsecured Creditors Amended List of Creditors (Fee) Ame…" at bounding box center [1051, 537] width 309 height 28
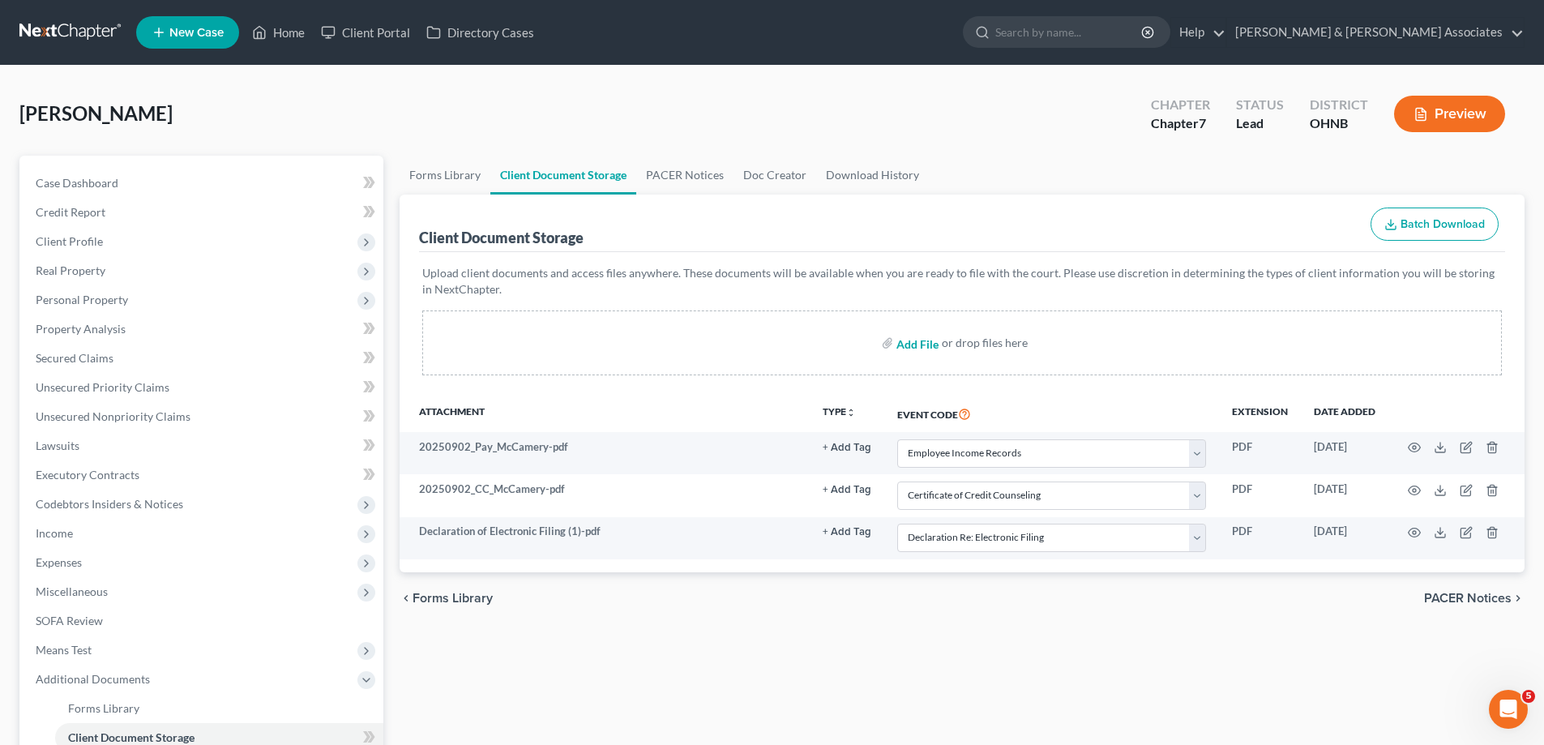
click at [915, 343] on input "file" at bounding box center [915, 342] width 39 height 29
type input "C:\fakepath\social security verification letter.pdf"
select select "20"
select select "5"
select select "16"
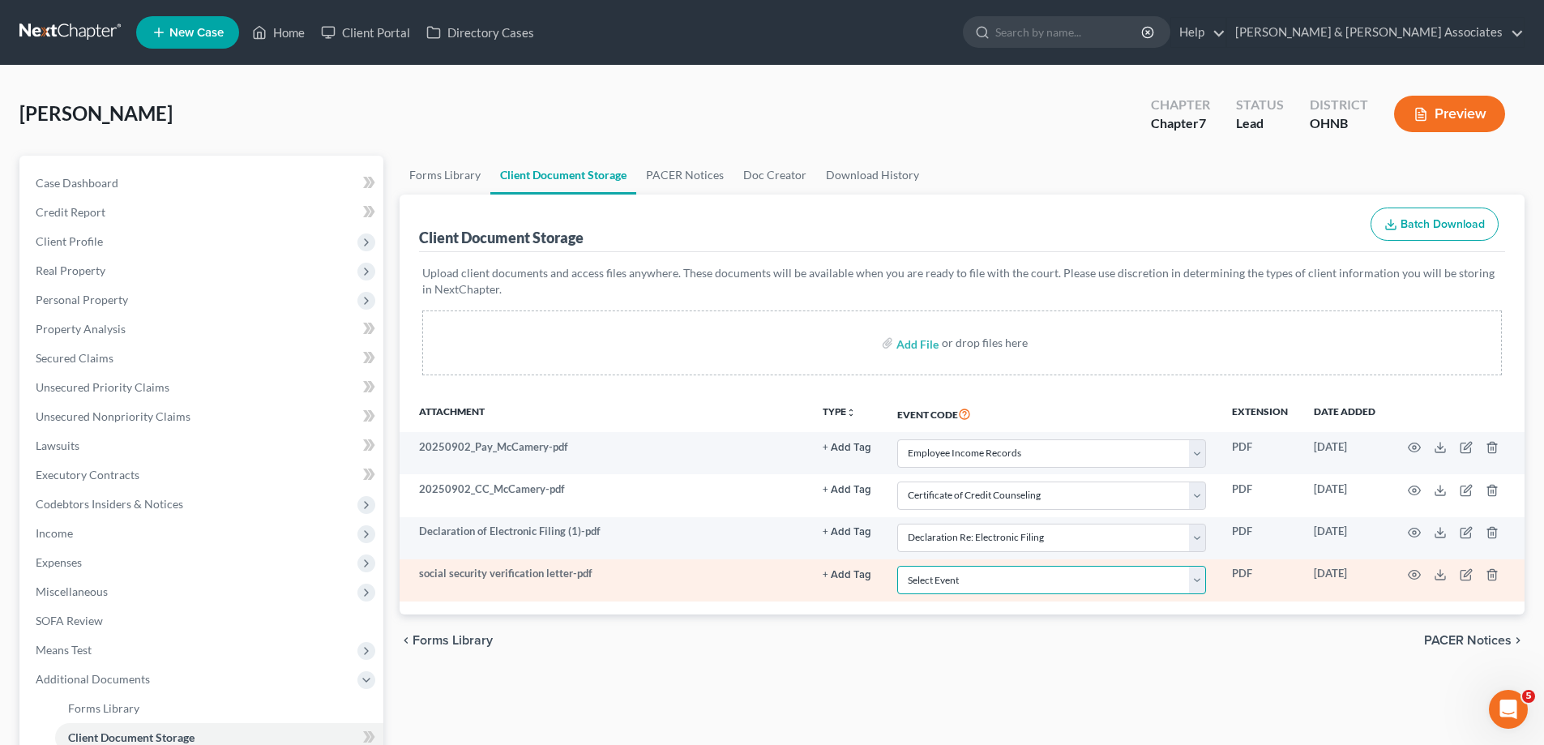
click at [987, 582] on select "Select Event 20 Largest Unsecured Creditors Amended List of Creditors (Fee) Ame…" at bounding box center [1051, 580] width 309 height 28
select select "20"
click at [897, 566] on select "Select Event 20 Largest Unsecured Creditors Amended List of Creditors (Fee) Ame…" at bounding box center [1051, 580] width 309 height 28
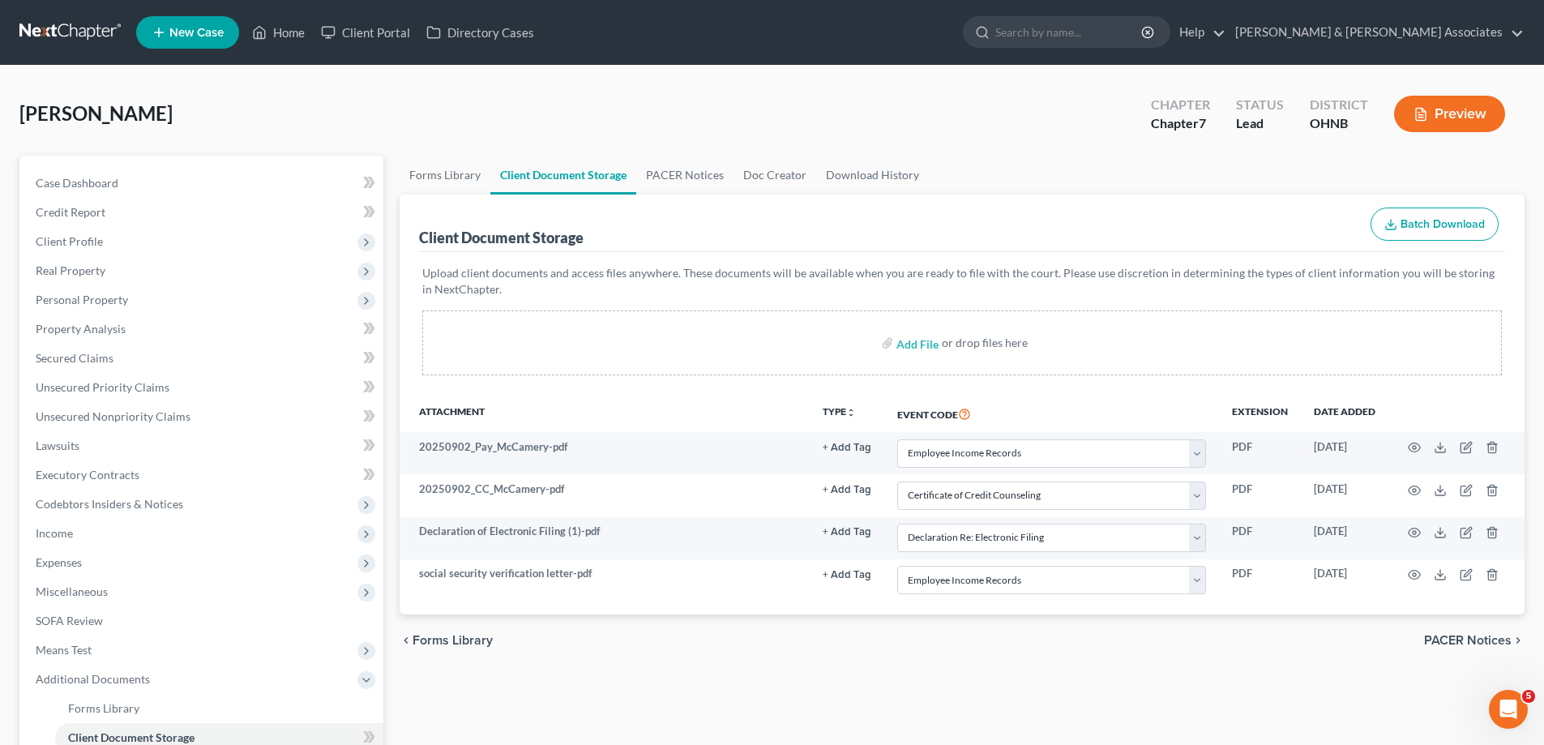
click at [873, 654] on div "chevron_left Forms Library PACER Notices chevron_right" at bounding box center [961, 640] width 1125 height 52
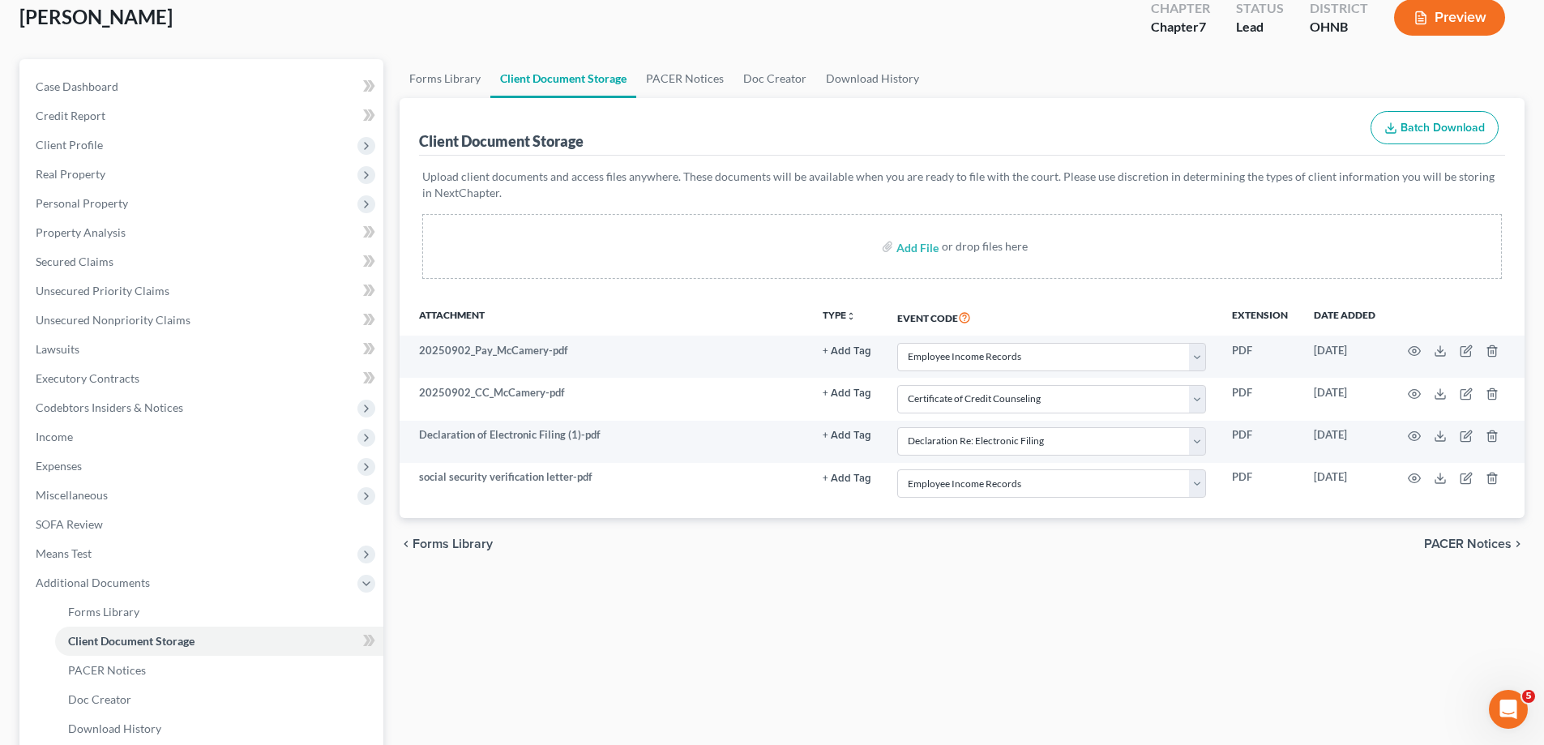
scroll to position [243, 0]
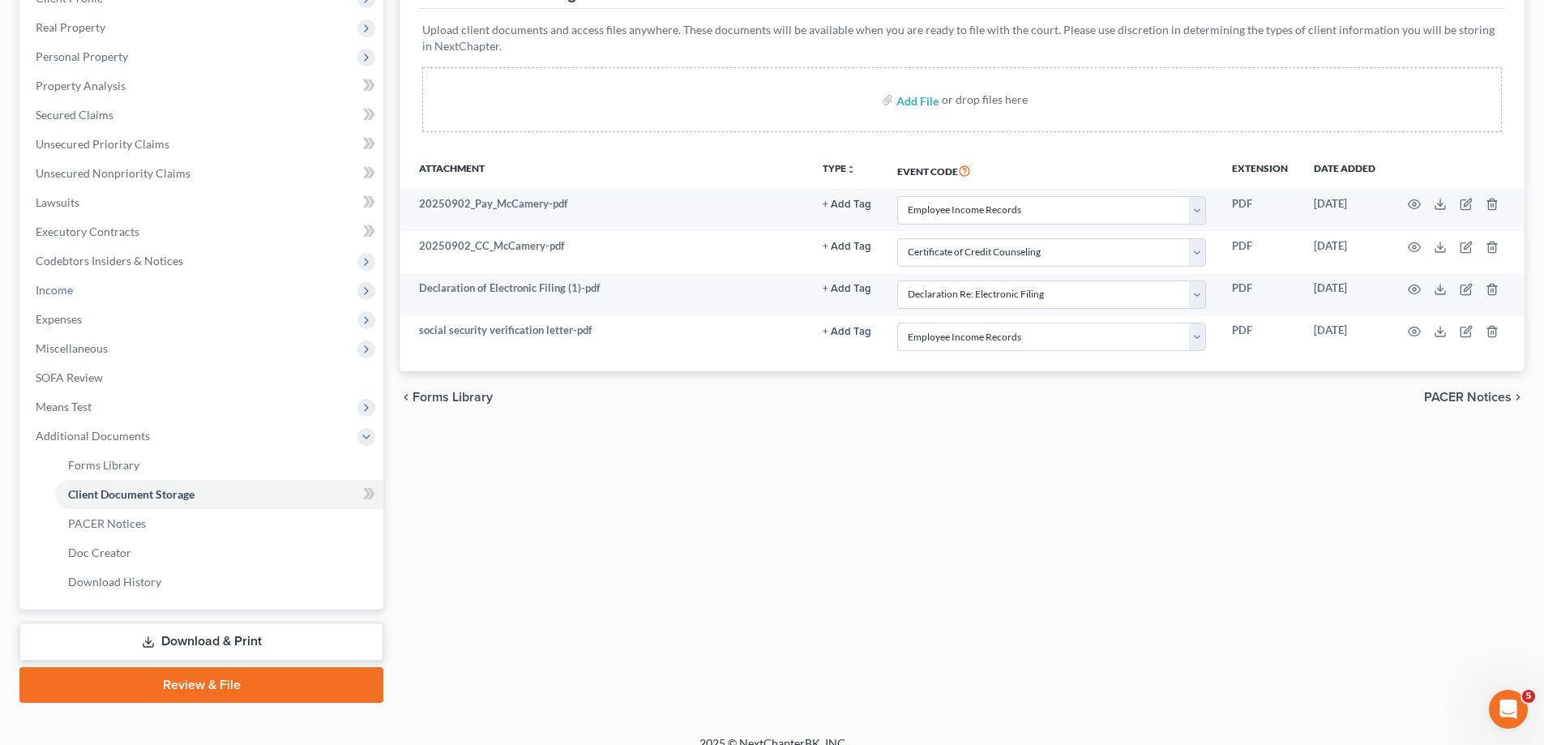
click at [276, 685] on link "Review & File" at bounding box center [201, 685] width 364 height 36
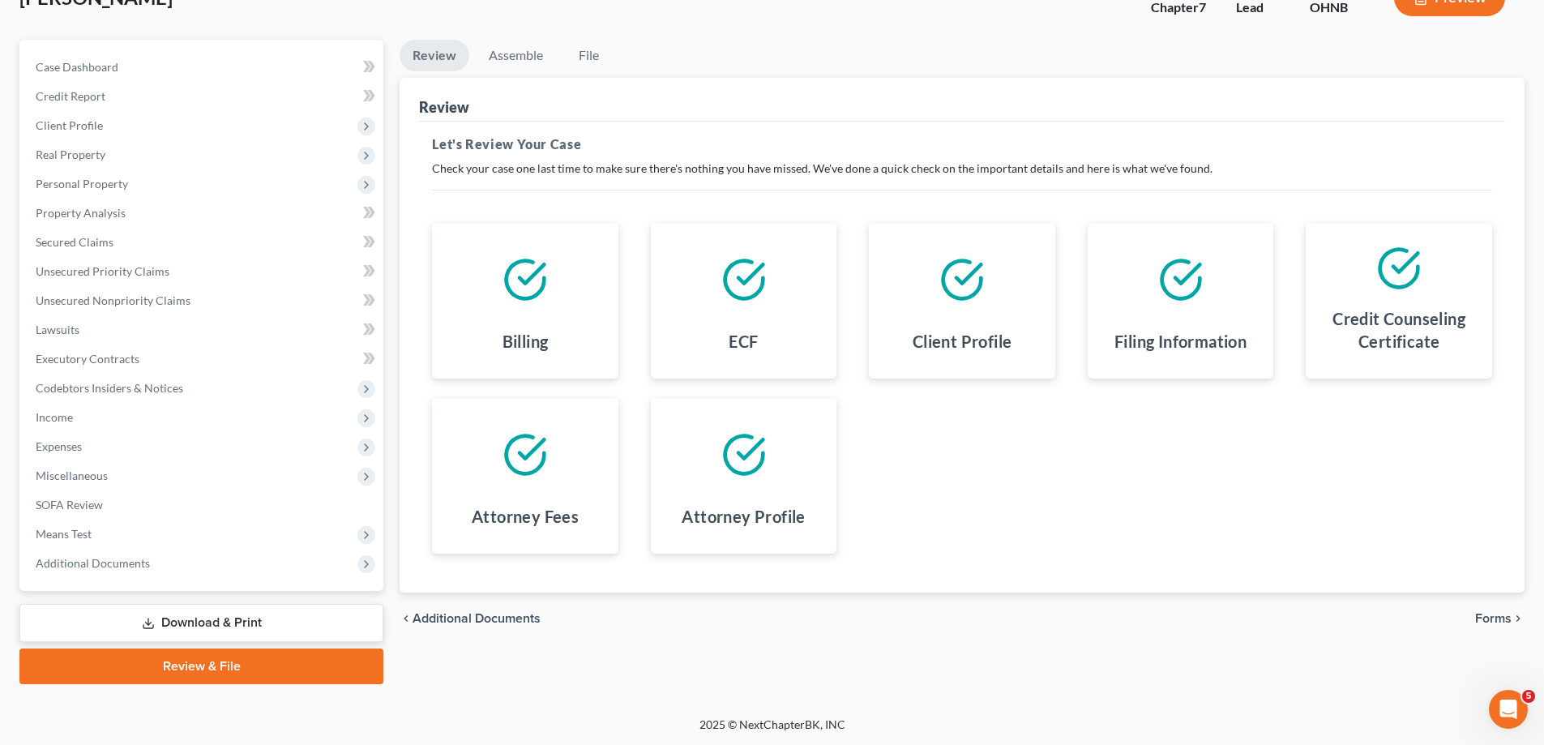
scroll to position [117, 0]
click at [1485, 621] on span "Forms" at bounding box center [1493, 617] width 36 height 13
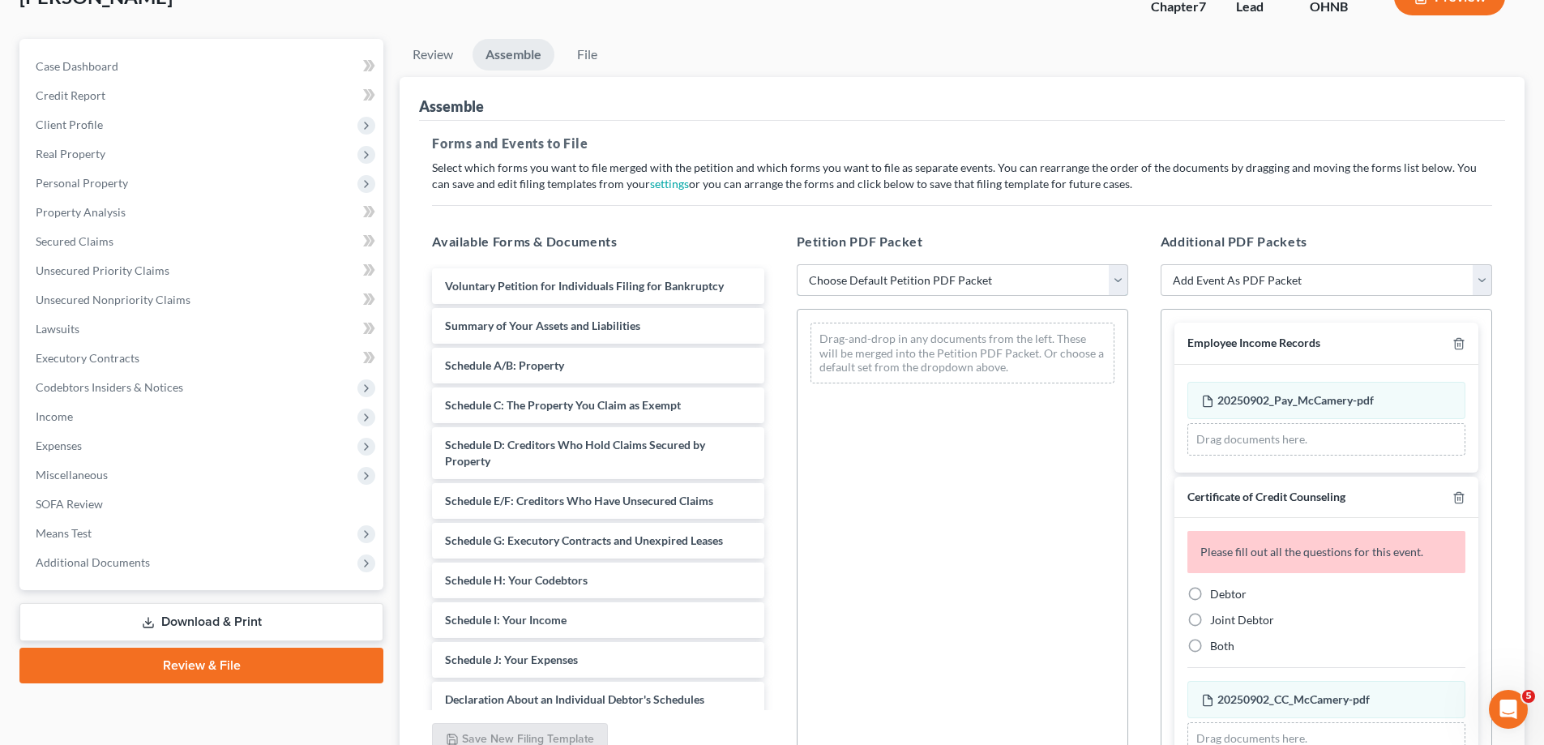
click at [932, 276] on select "Choose Default Petition PDF Packet Complete Bankruptcy Petition (all forms and …" at bounding box center [962, 280] width 331 height 32
select select "0"
click at [797, 264] on select "Choose Default Petition PDF Packet Complete Bankruptcy Petition (all forms and …" at bounding box center [962, 280] width 331 height 32
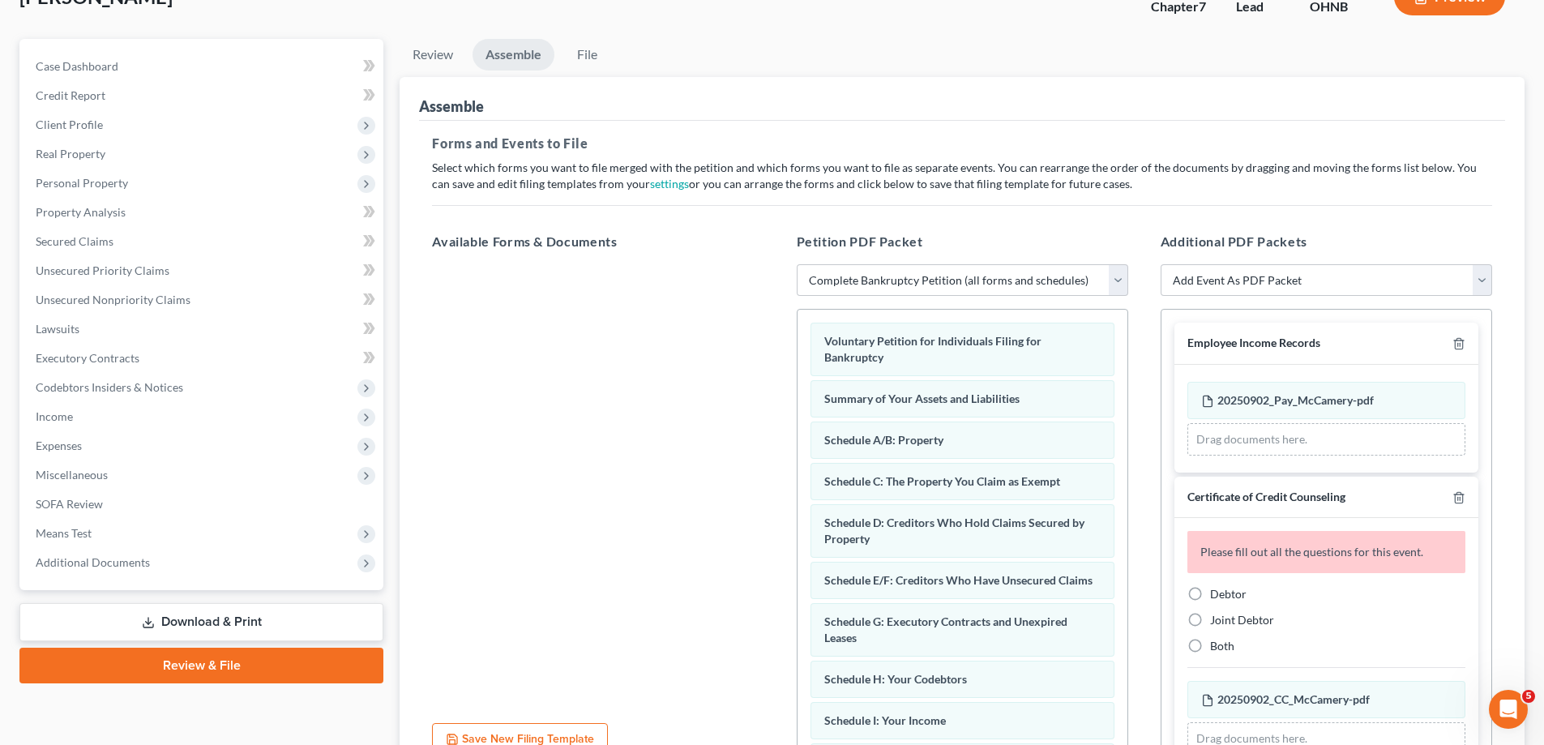
click at [1210, 593] on label "Debtor" at bounding box center [1228, 594] width 36 height 16
click at [1216, 593] on input "Debtor" at bounding box center [1221, 591] width 11 height 11
radio input "true"
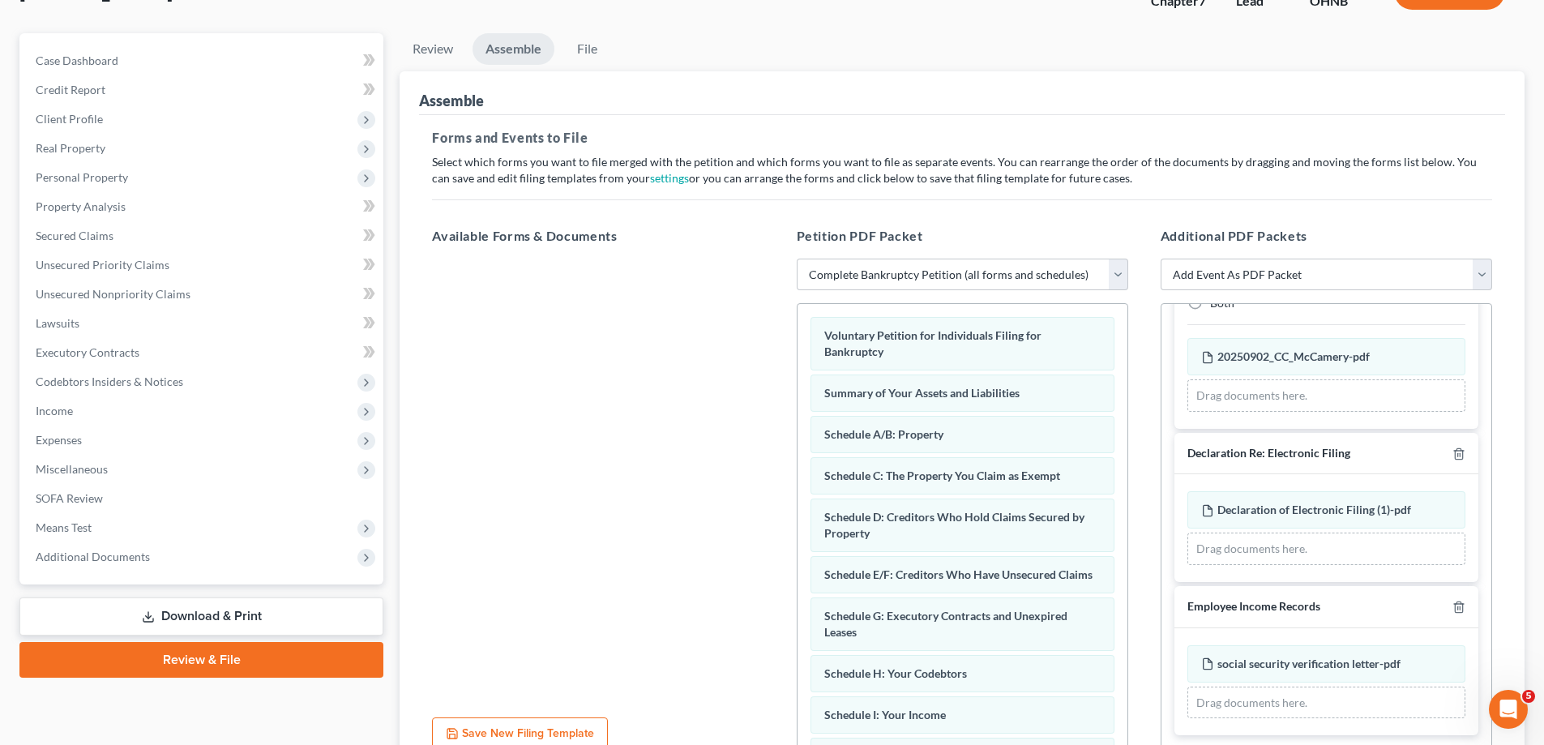
scroll to position [272, 0]
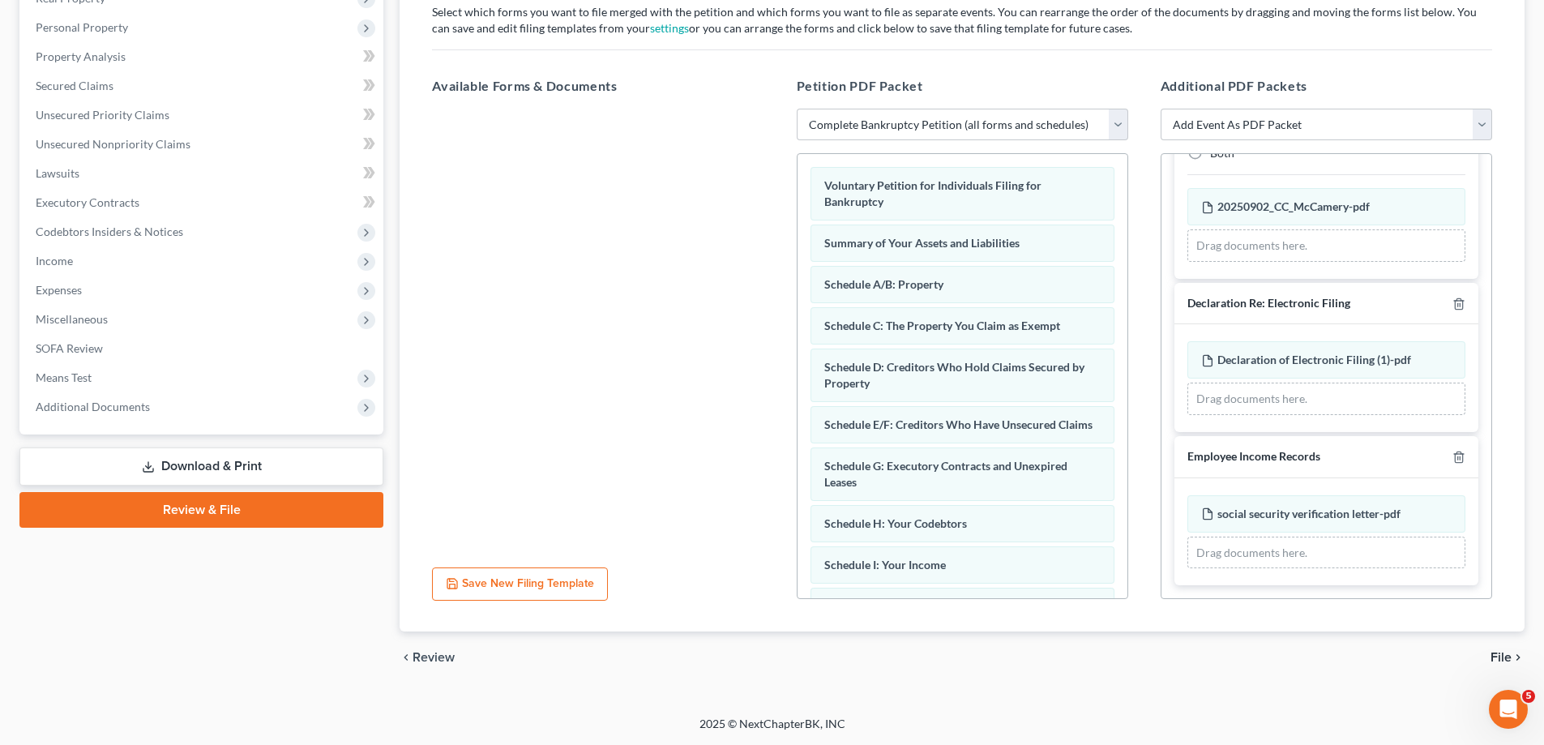
click at [1497, 658] on span "File" at bounding box center [1500, 657] width 21 height 13
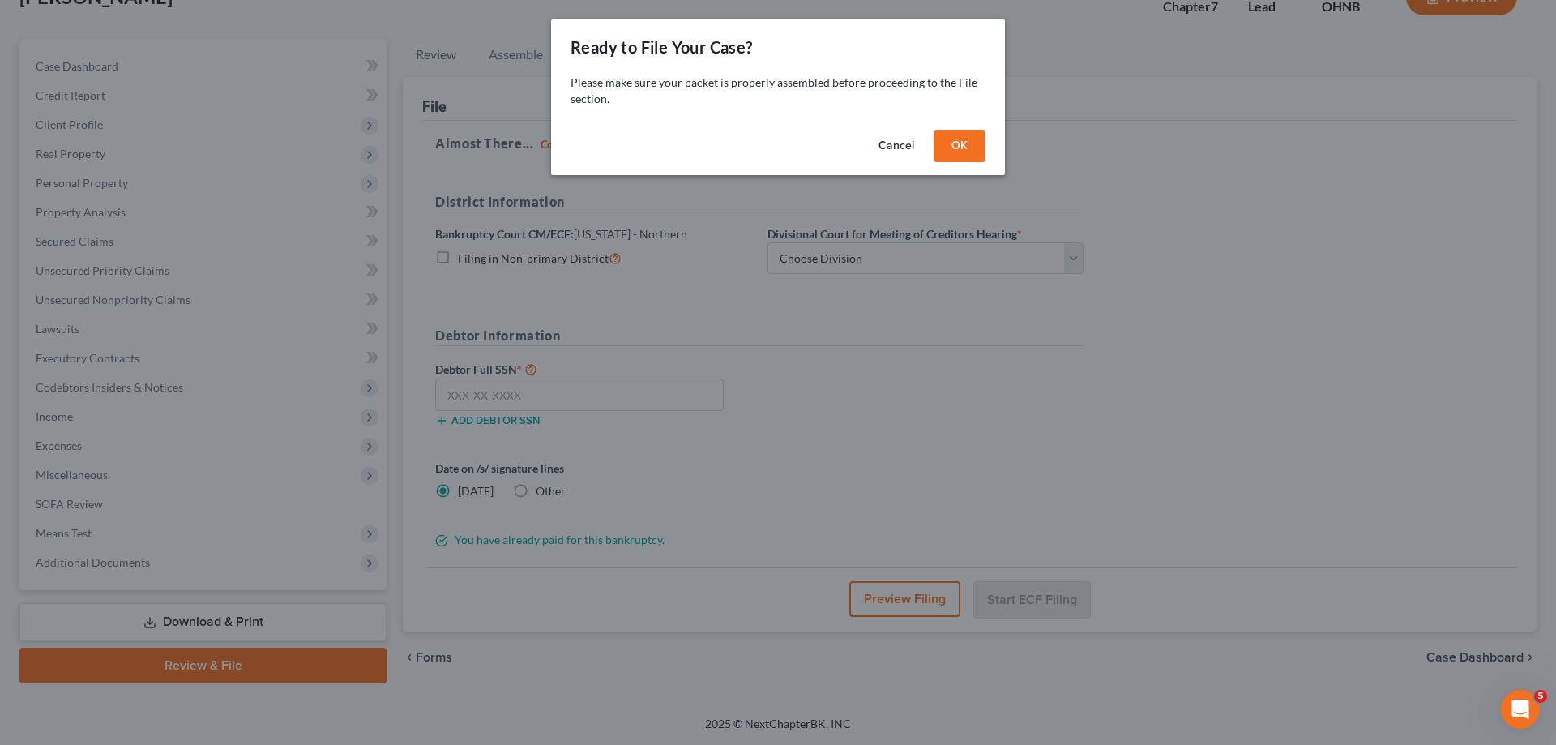
click at [973, 147] on button "OK" at bounding box center [959, 146] width 52 height 32
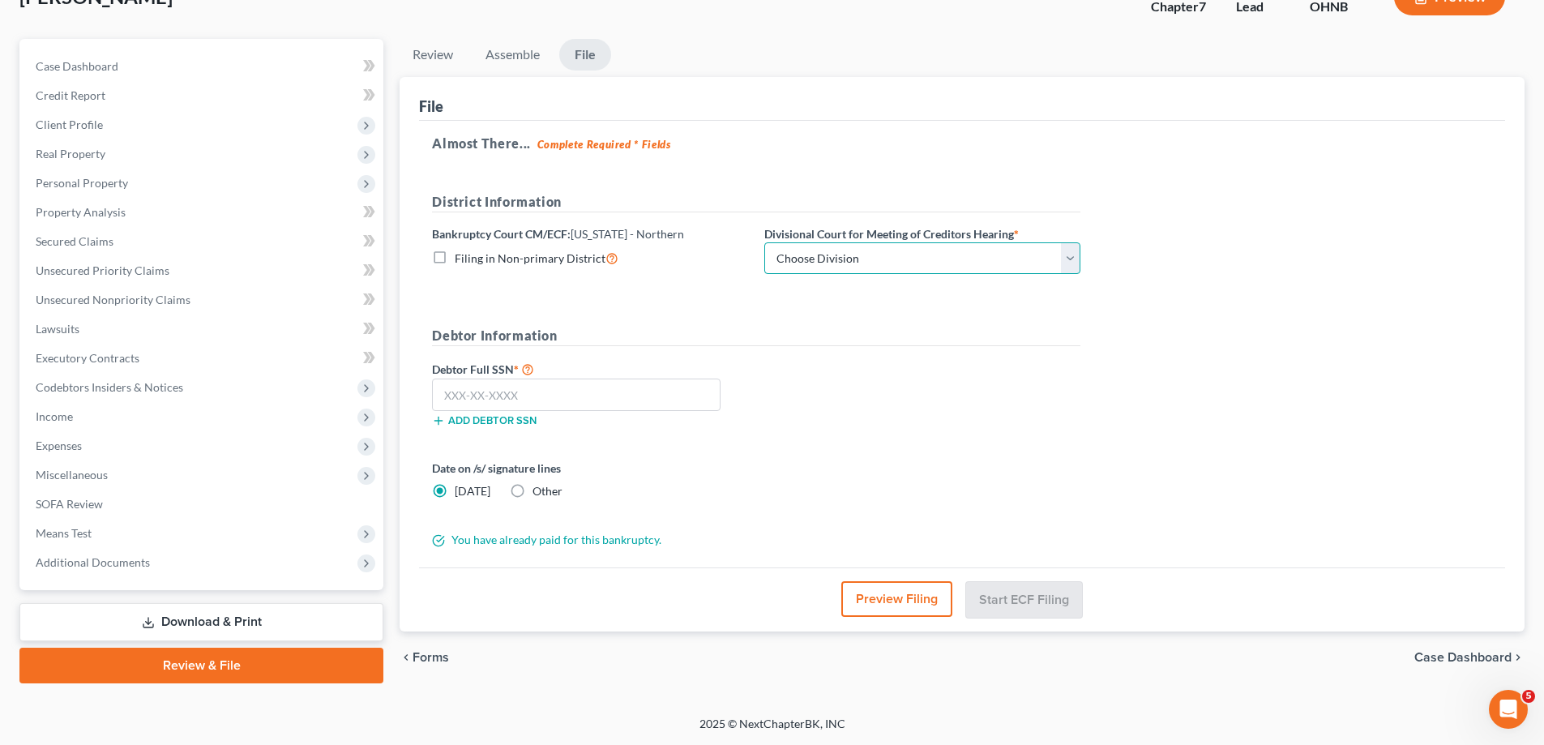
click at [908, 258] on select "Choose Division Akron [GEOGRAPHIC_DATA] [GEOGRAPHIC_DATA] [GEOGRAPHIC_DATA] [GE…" at bounding box center [922, 258] width 316 height 32
select select "3"
click at [764, 242] on select "Choose Division Akron [GEOGRAPHIC_DATA] [GEOGRAPHIC_DATA] [GEOGRAPHIC_DATA] [GE…" at bounding box center [922, 258] width 316 height 32
drag, startPoint x: 548, startPoint y: 406, endPoint x: 554, endPoint y: 442, distance: 37.0
click at [547, 406] on input "text" at bounding box center [576, 394] width 288 height 32
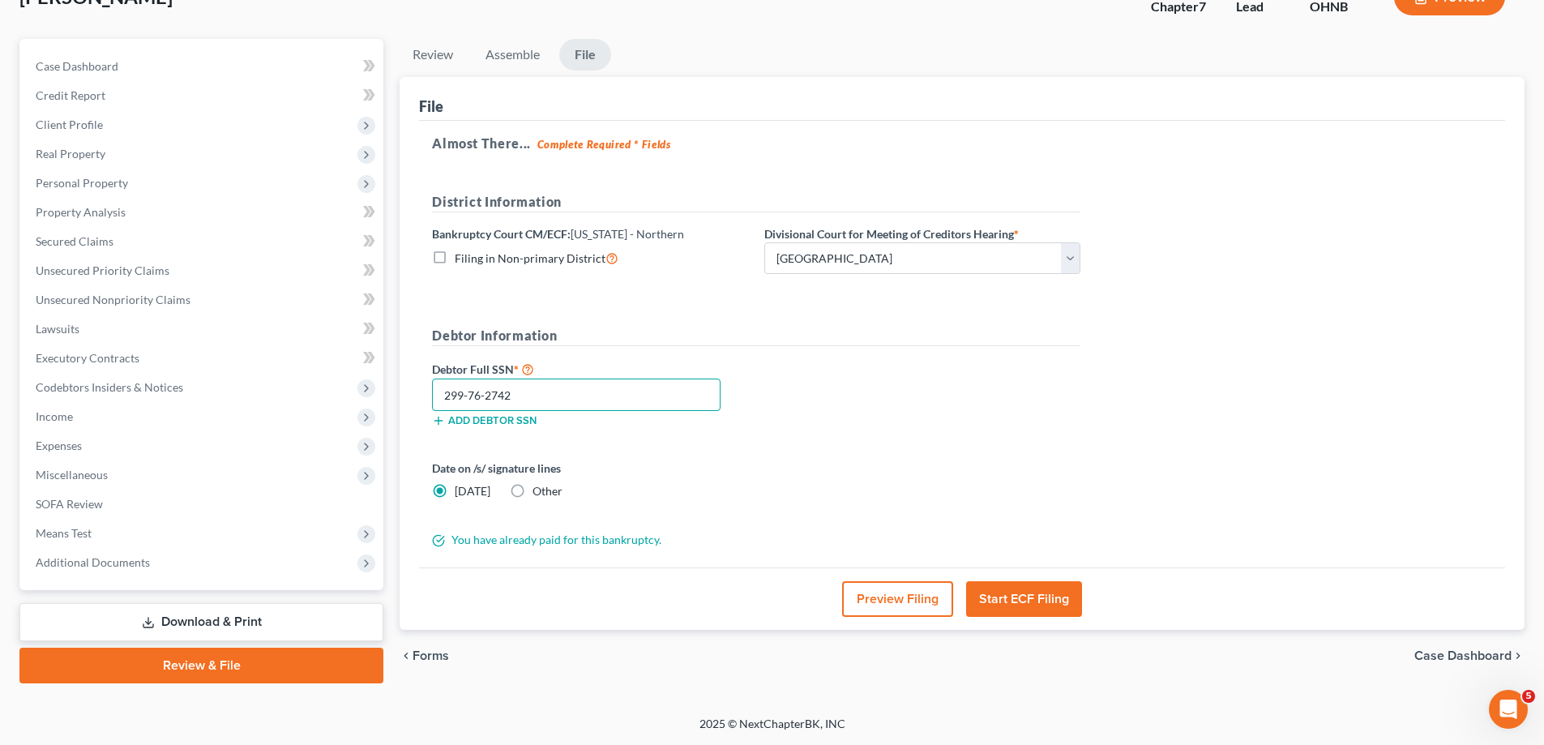
type input "299-76-2742"
click at [1010, 600] on button "Start ECF Filing" at bounding box center [1024, 599] width 116 height 36
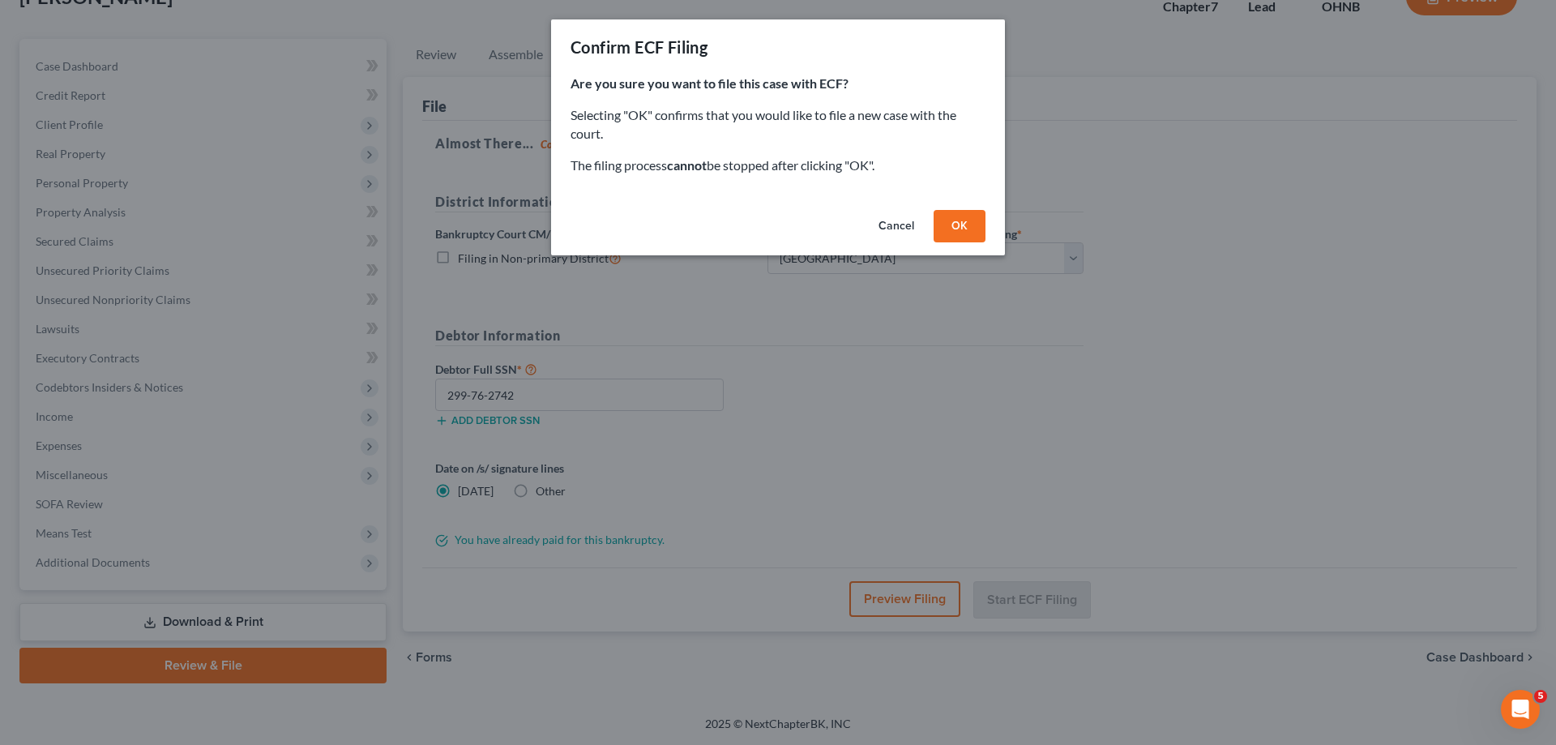
click at [964, 234] on button "OK" at bounding box center [959, 226] width 52 height 32
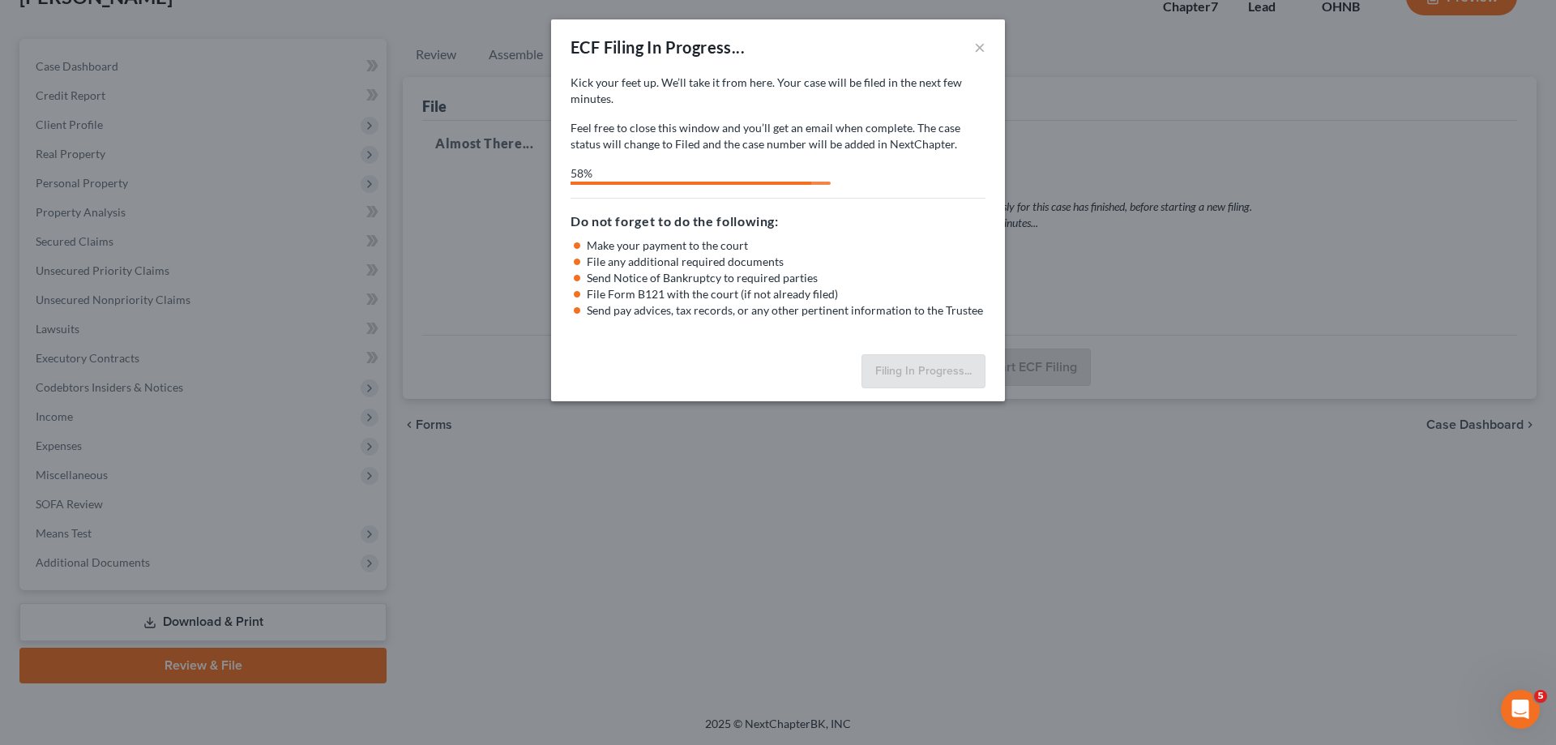
select select "3"
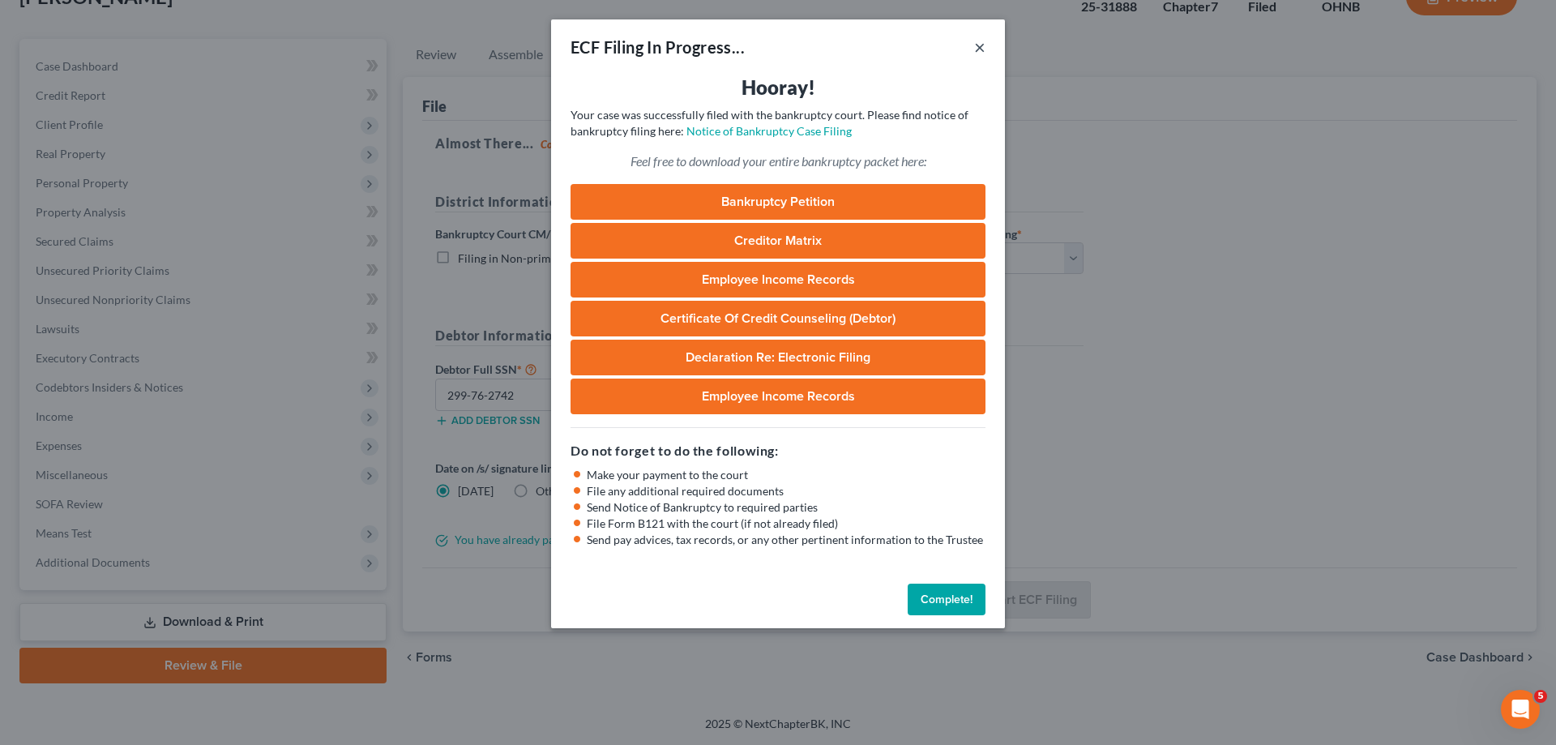
click at [983, 50] on button "×" at bounding box center [979, 46] width 11 height 19
